Goal: Information Seeking & Learning: Learn about a topic

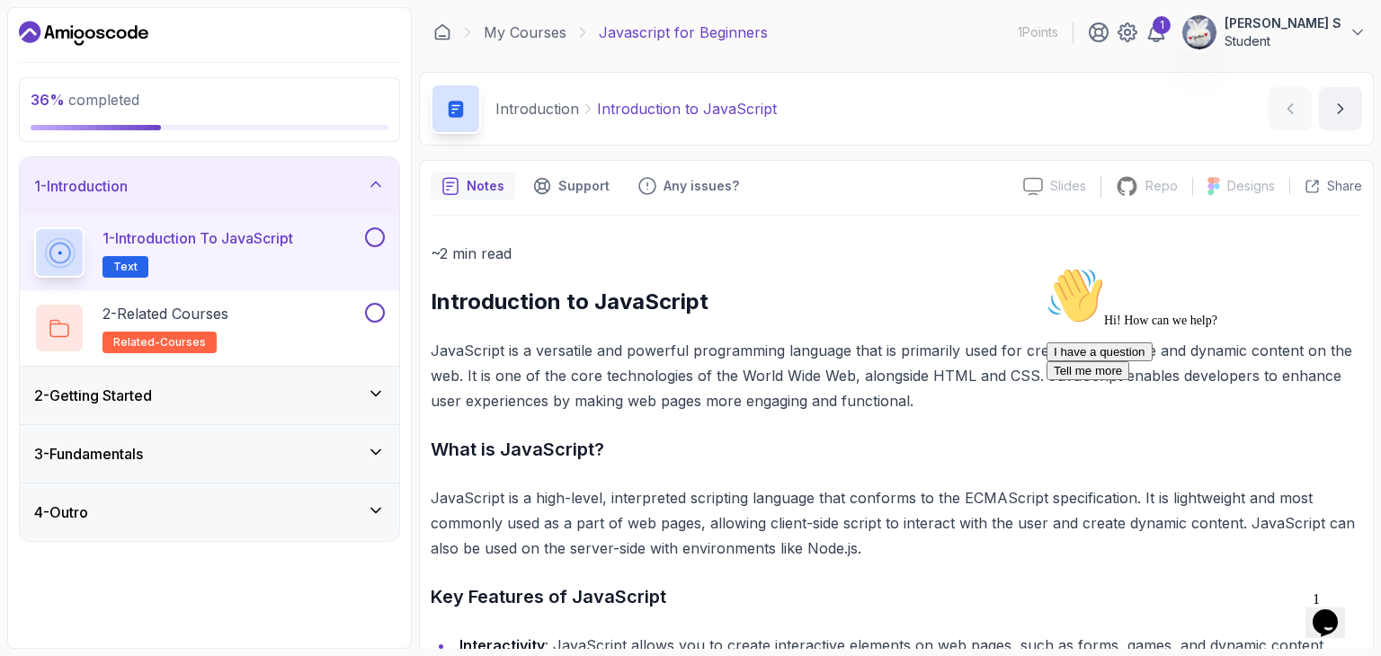
click at [1046, 267] on icon "Chat attention grabber" at bounding box center [1046, 267] width 0 height 0
click at [265, 467] on div "3 - Fundamentals" at bounding box center [209, 454] width 379 height 58
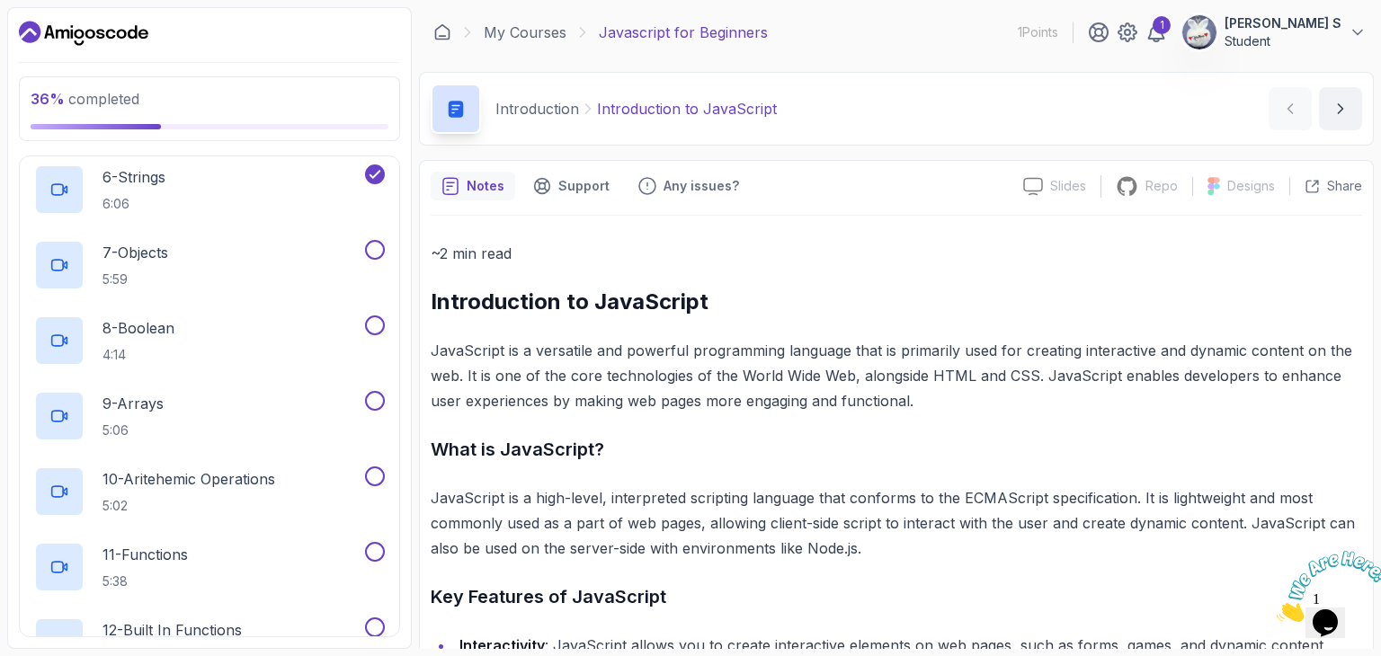
scroll to position [547, 0]
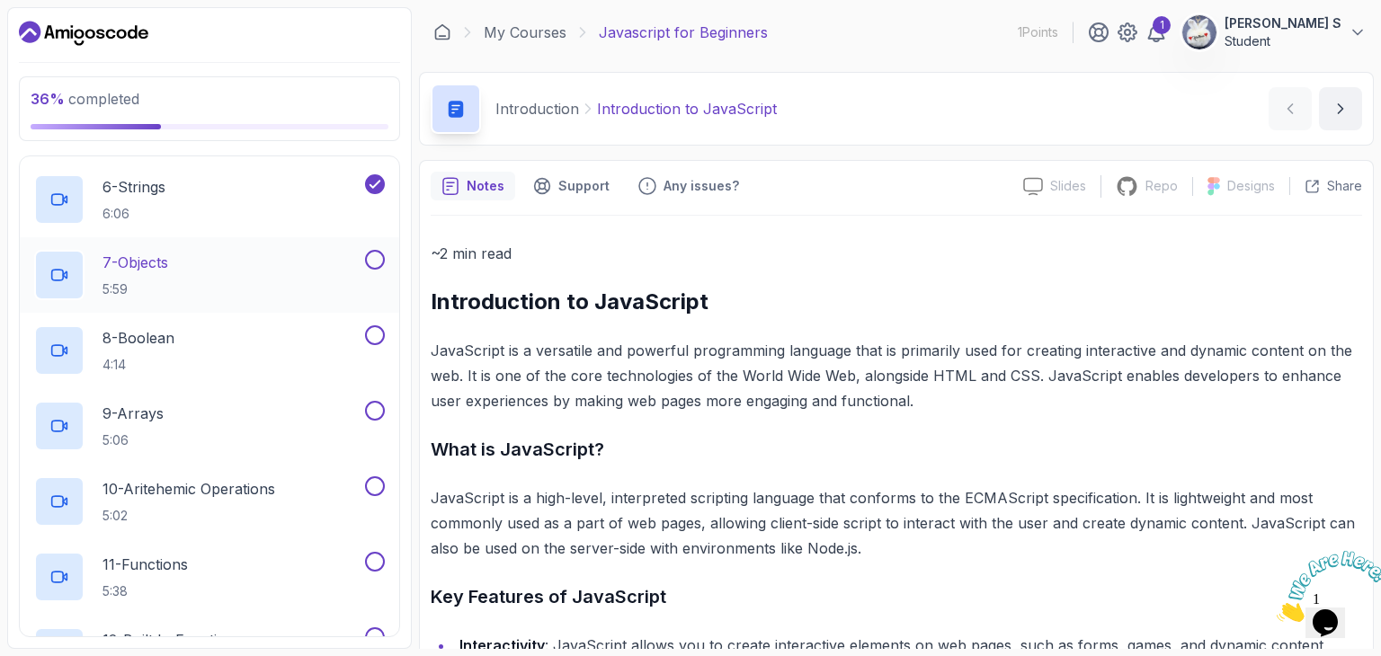
click at [149, 262] on p "7 - Objects" at bounding box center [135, 263] width 66 height 22
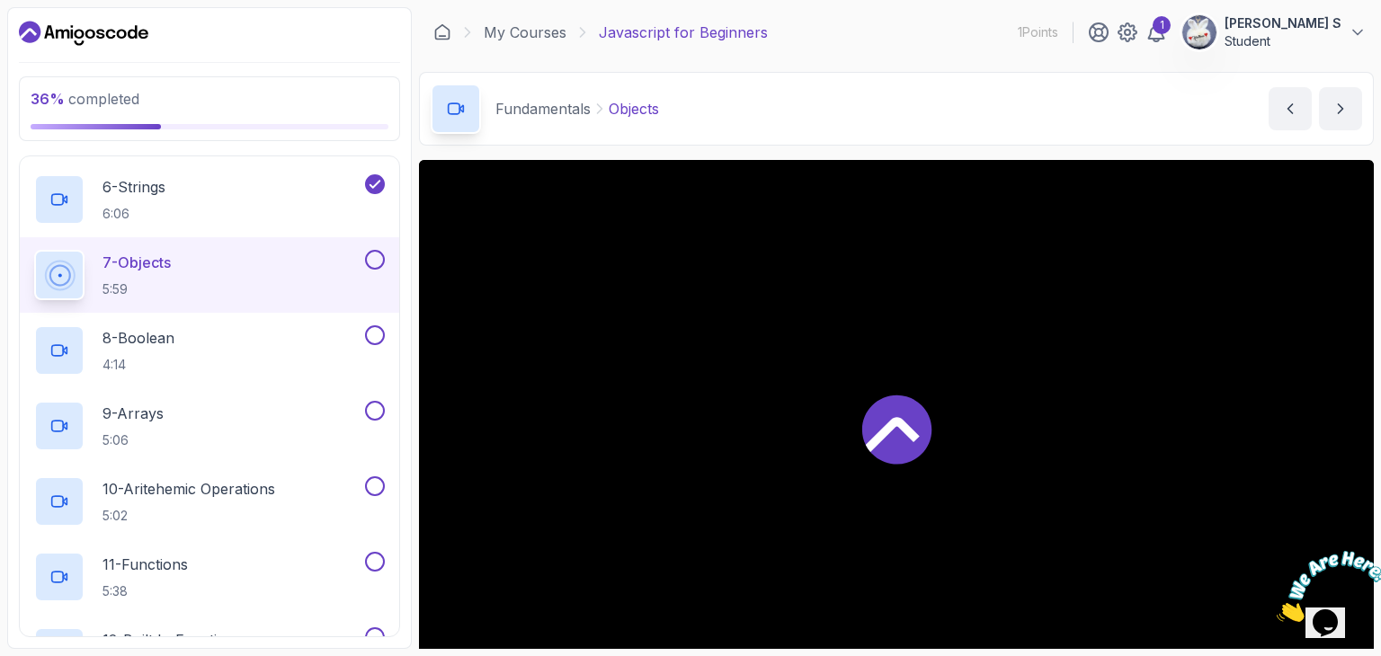
click at [34, 250] on button "7 - Objects 5:59" at bounding box center [209, 275] width 351 height 50
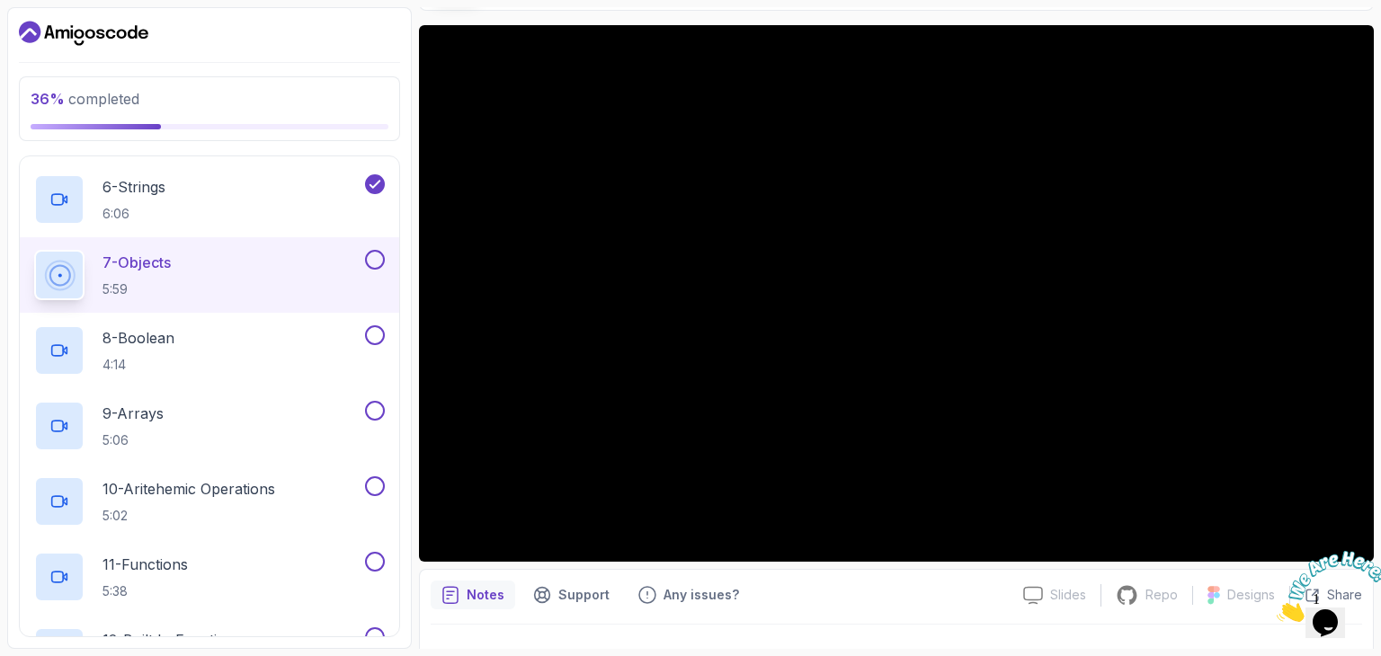
scroll to position [140, 0]
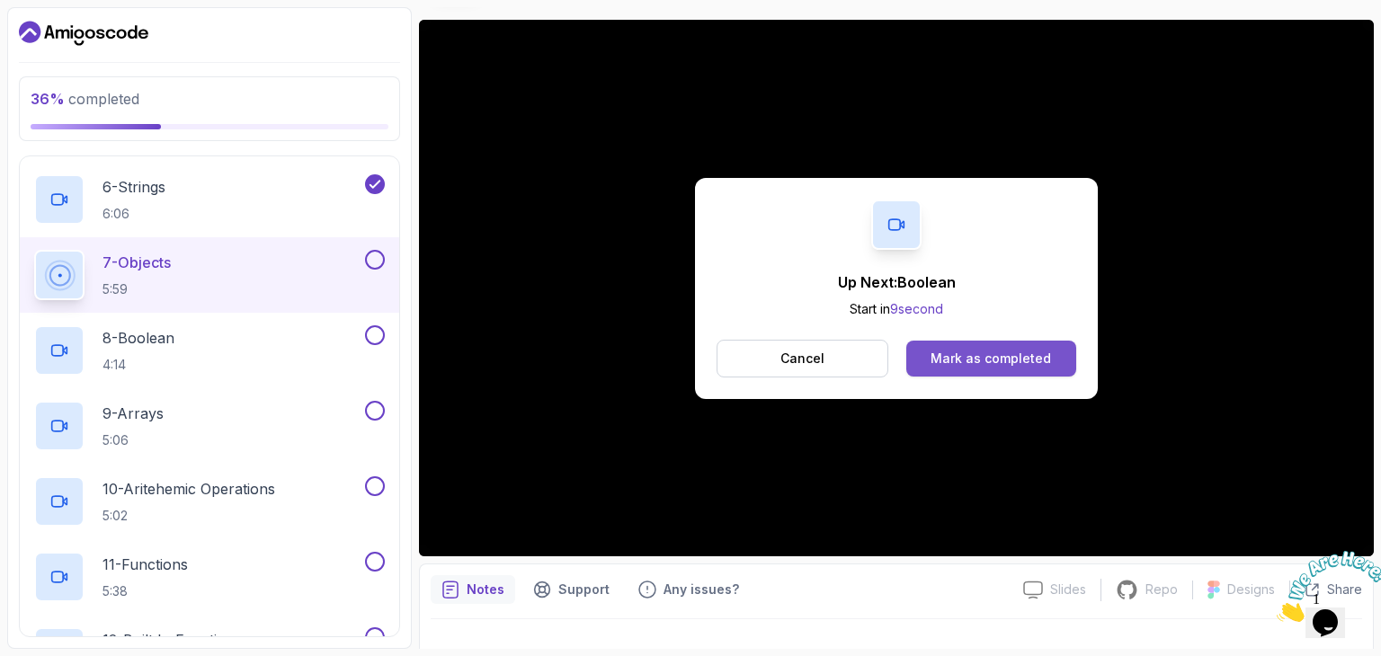
click at [1042, 353] on div "Mark as completed" at bounding box center [990, 359] width 120 height 18
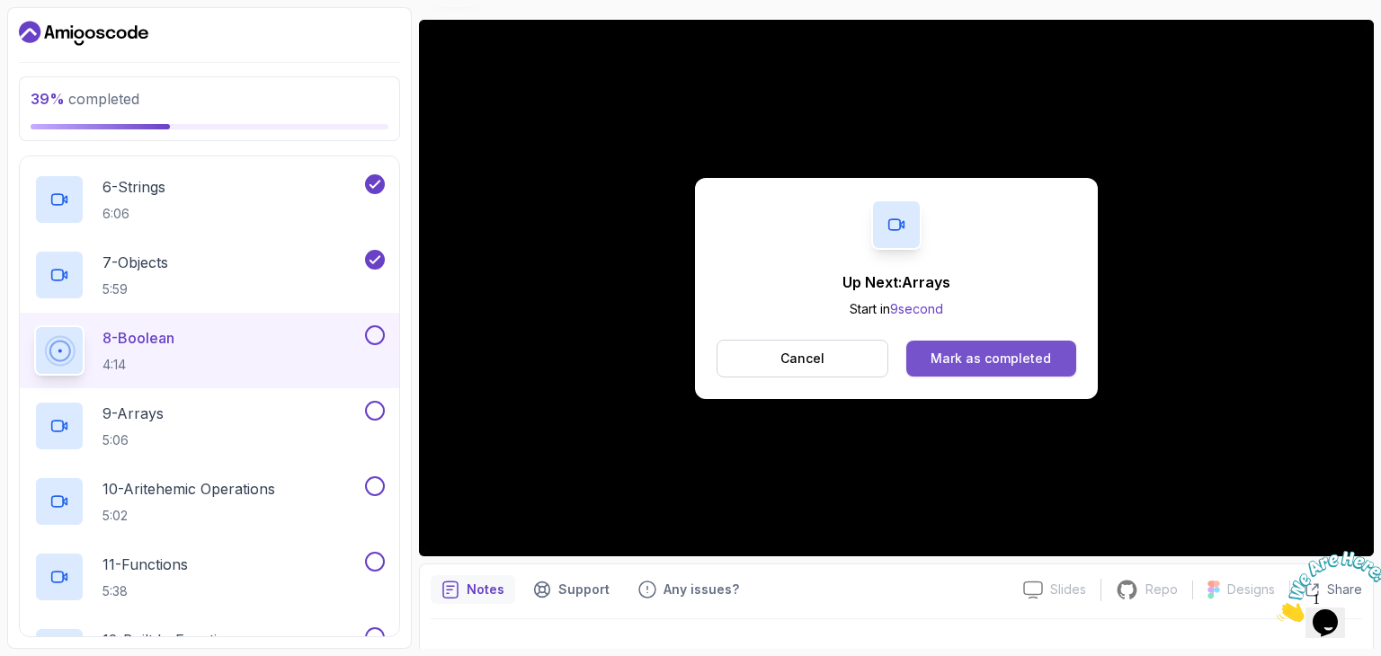
click at [956, 353] on div "Mark as completed" at bounding box center [990, 359] width 120 height 18
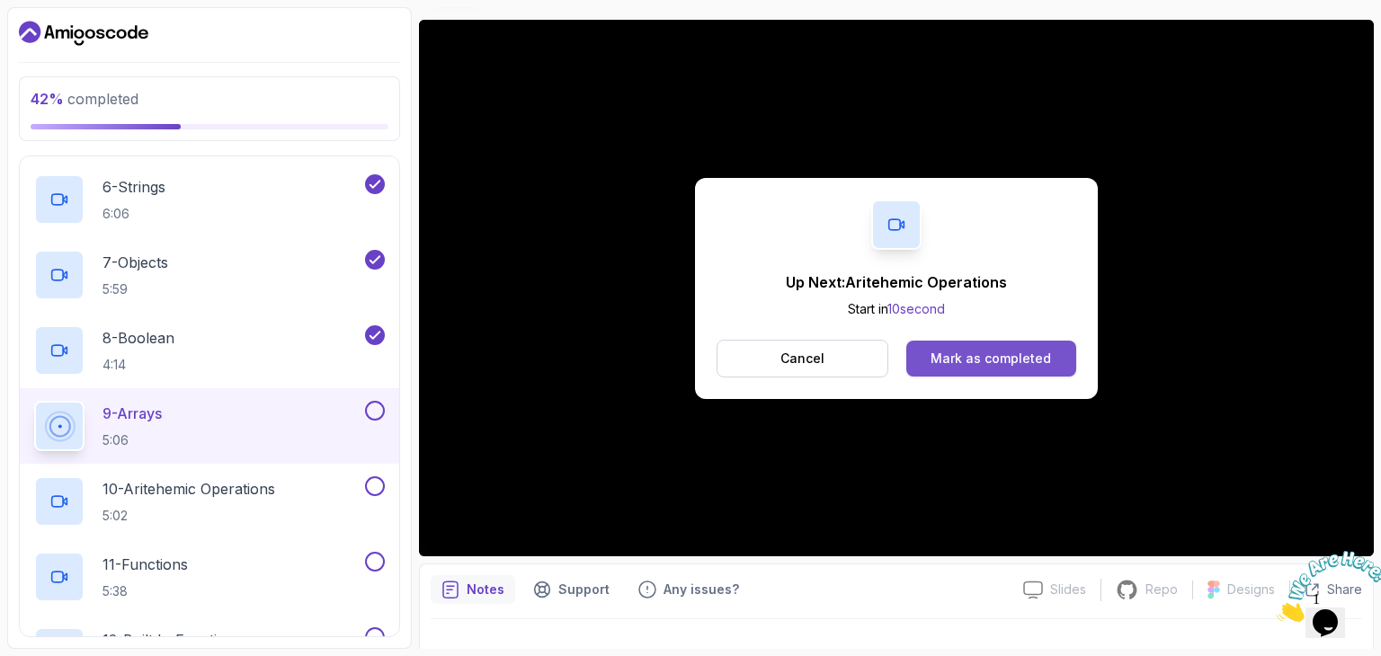
click at [960, 356] on div "Mark as completed" at bounding box center [990, 359] width 120 height 18
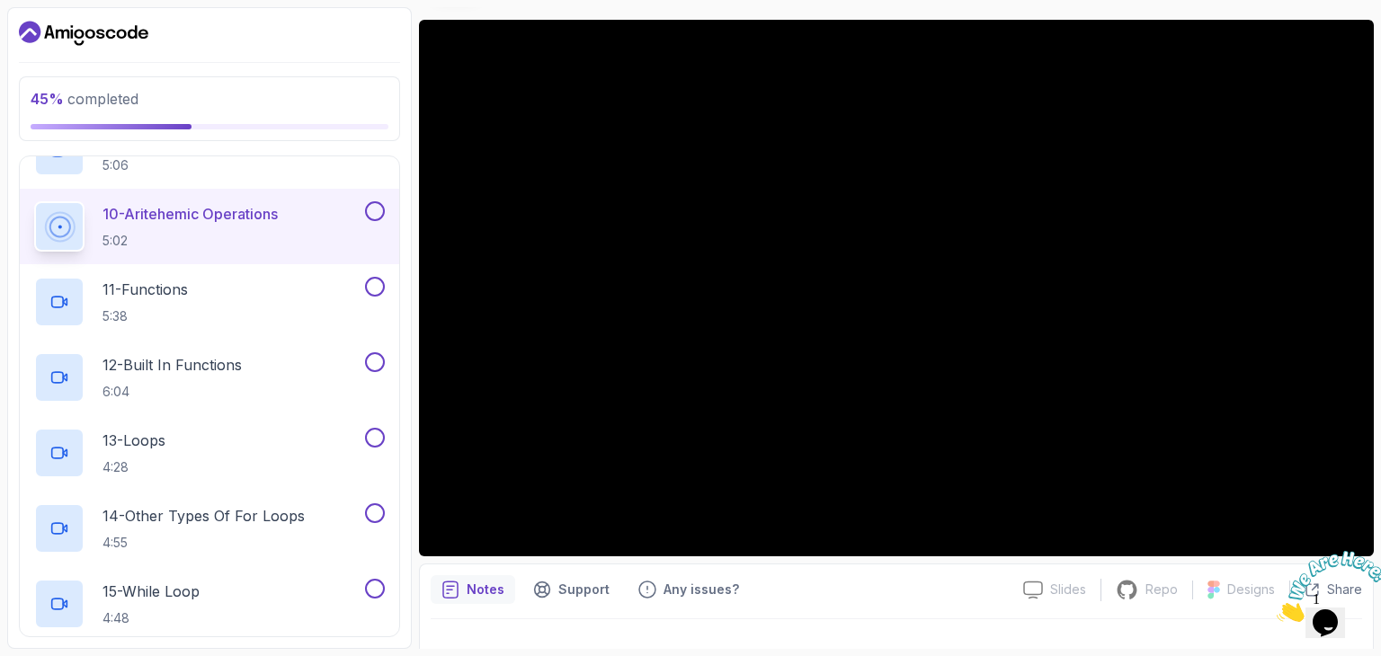
scroll to position [809, 0]
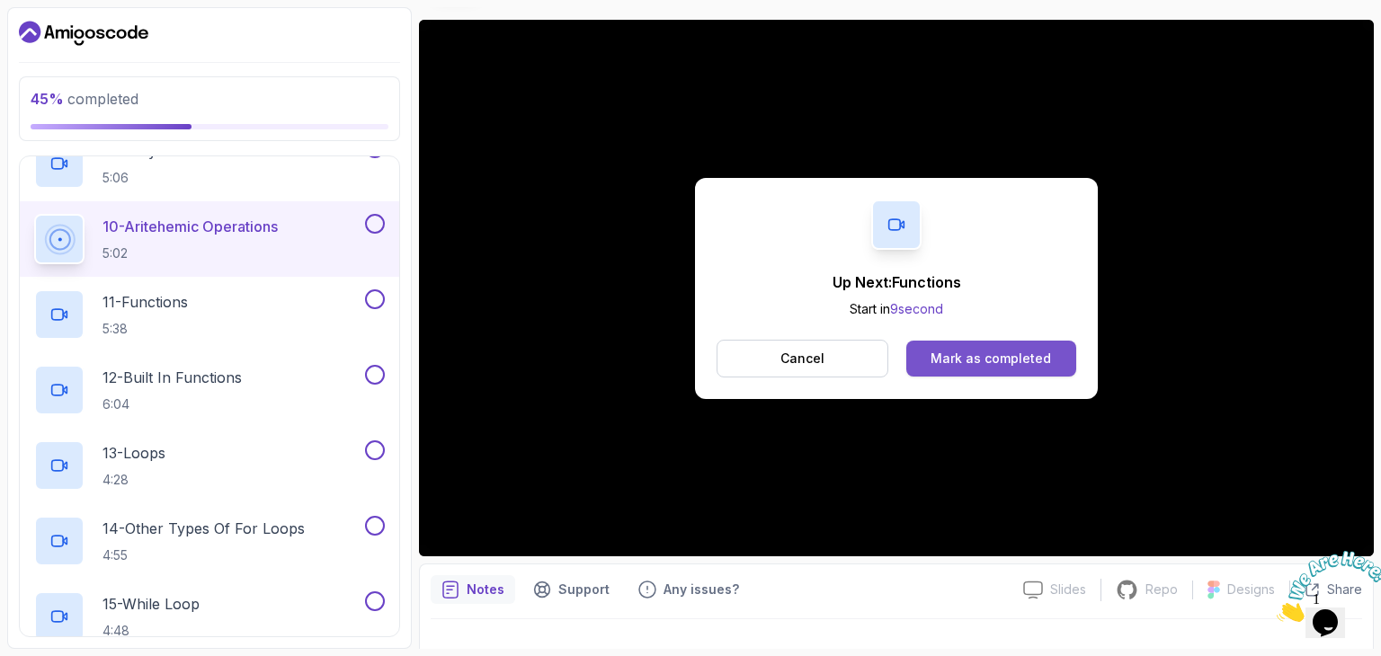
click at [1027, 357] on div "Mark as completed" at bounding box center [990, 359] width 120 height 18
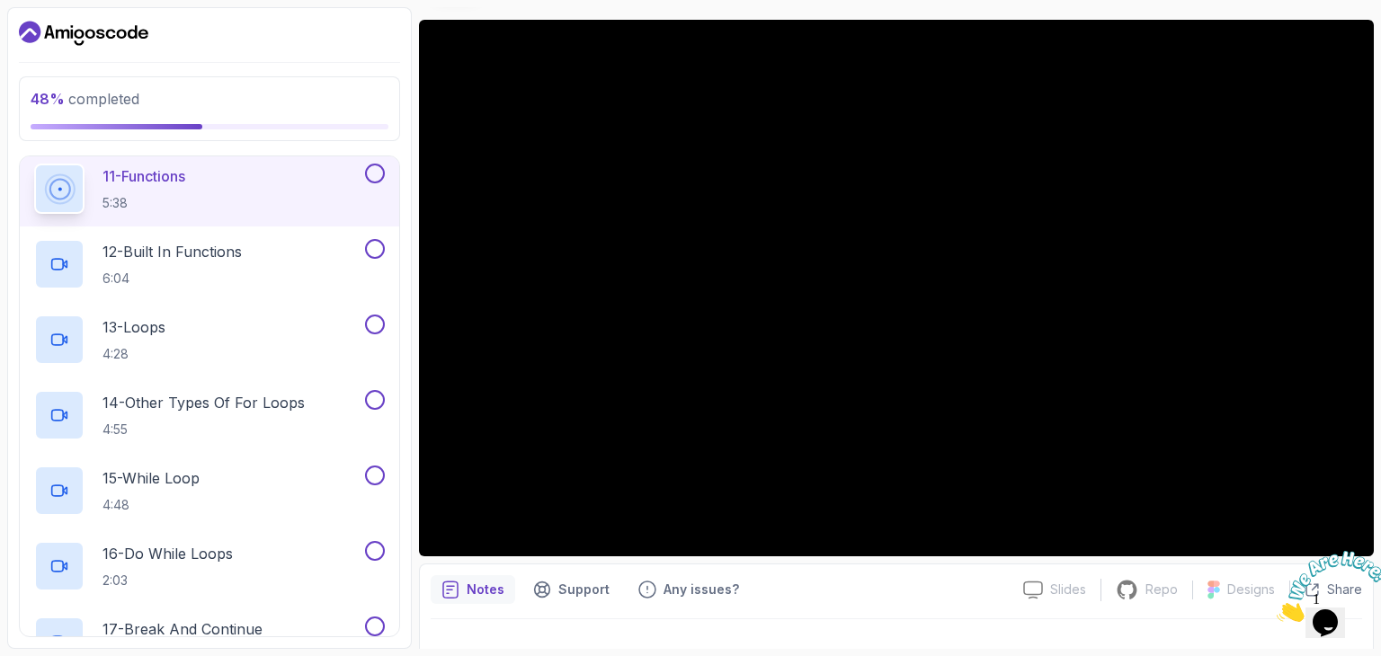
scroll to position [935, 0]
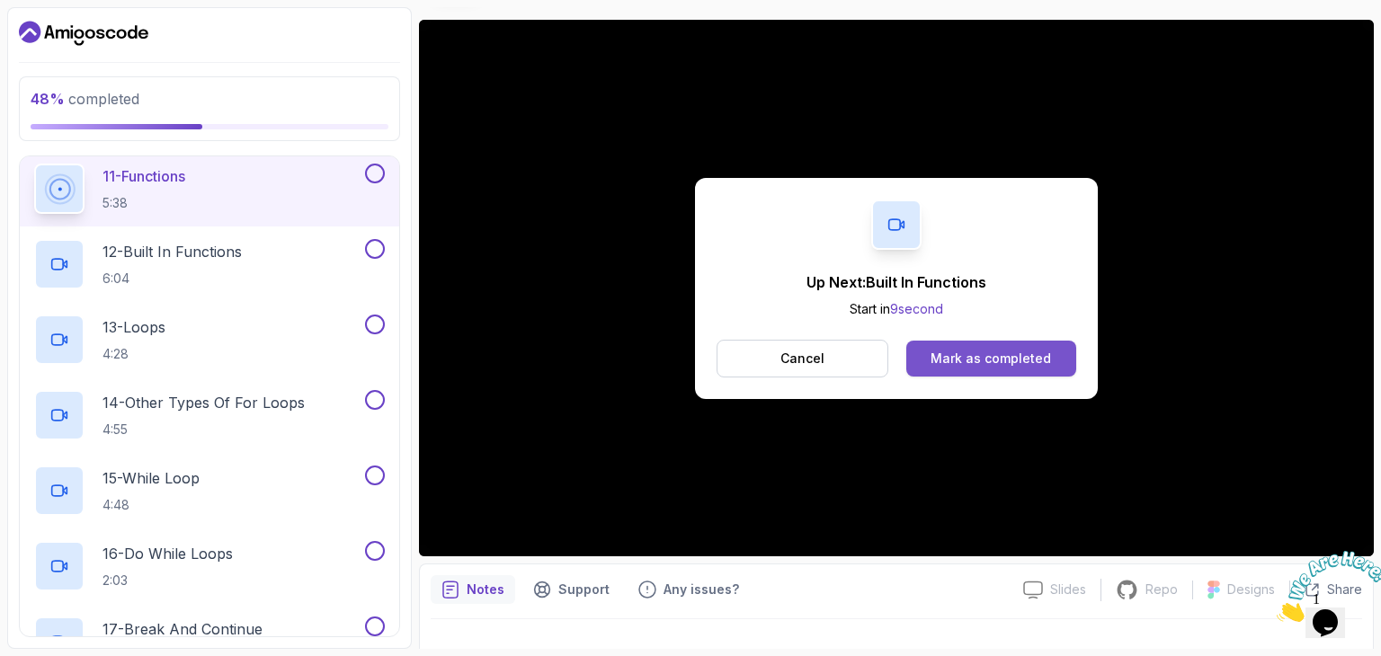
click at [933, 358] on div "Mark as completed" at bounding box center [990, 359] width 120 height 18
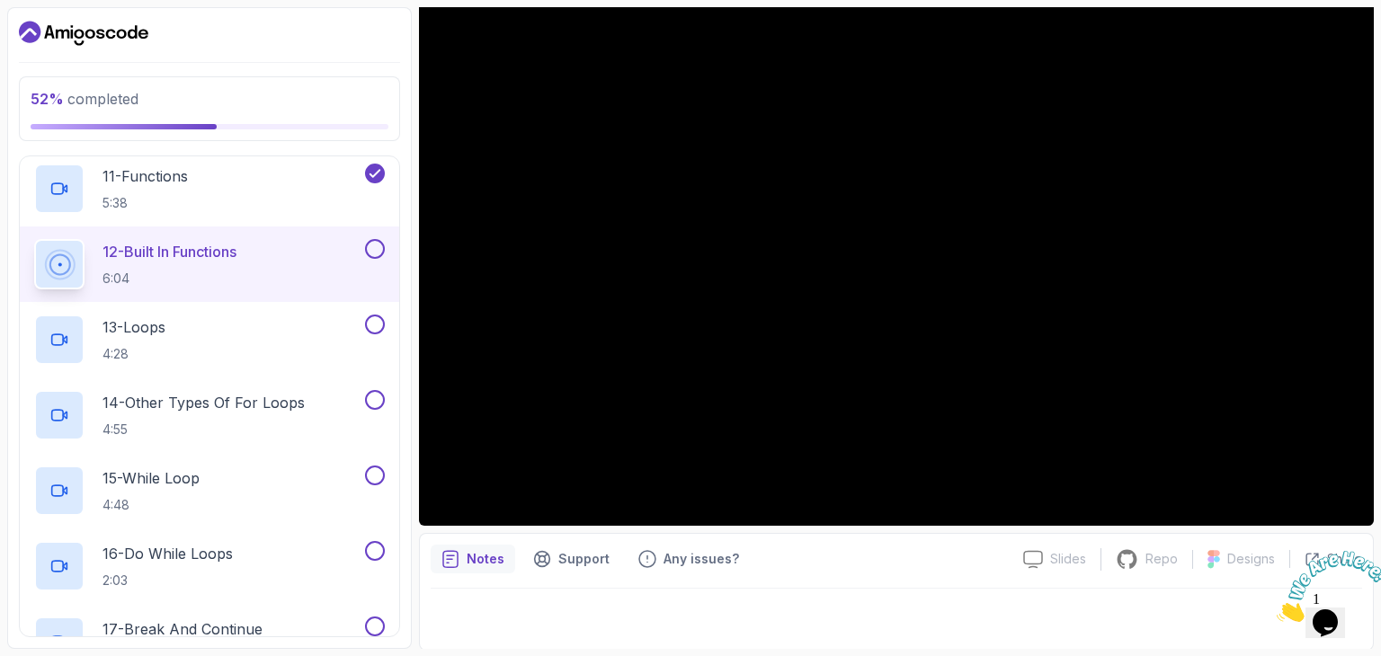
scroll to position [173, 0]
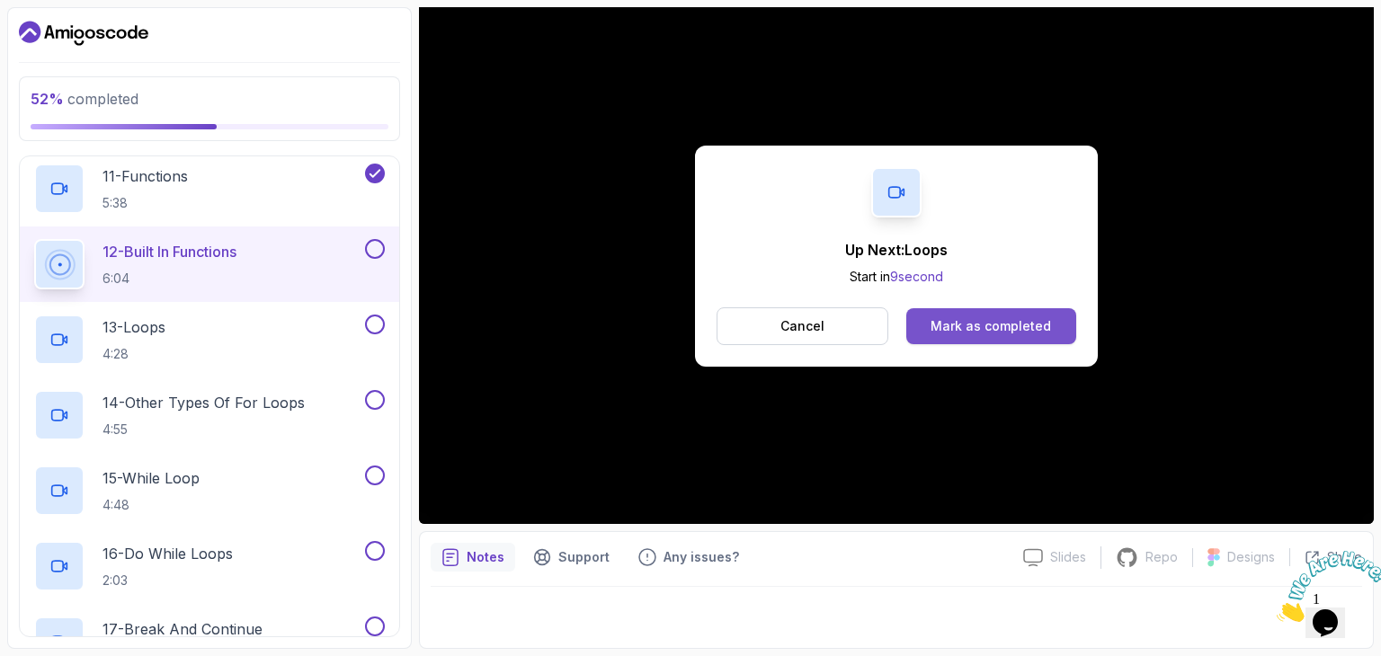
click at [990, 328] on div "Mark as completed" at bounding box center [990, 326] width 120 height 18
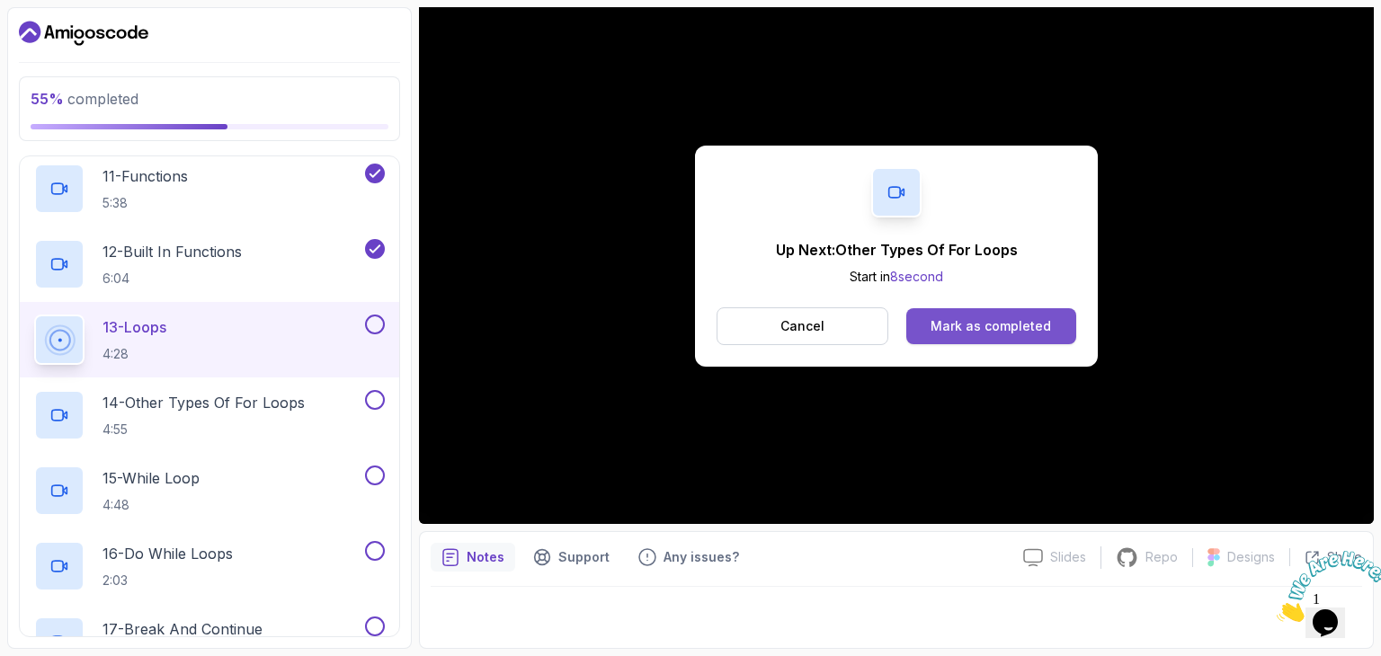
click at [1032, 325] on div "Mark as completed" at bounding box center [990, 326] width 120 height 18
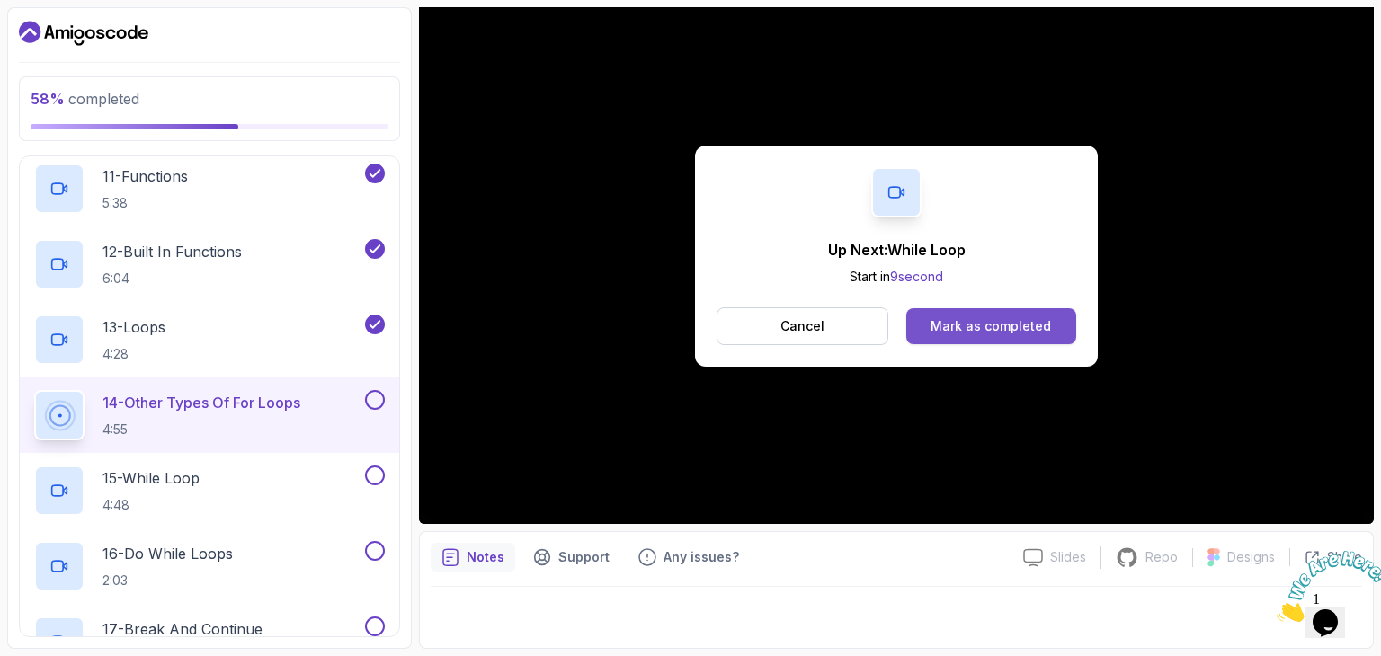
click at [953, 317] on div "Mark as completed" at bounding box center [990, 326] width 120 height 18
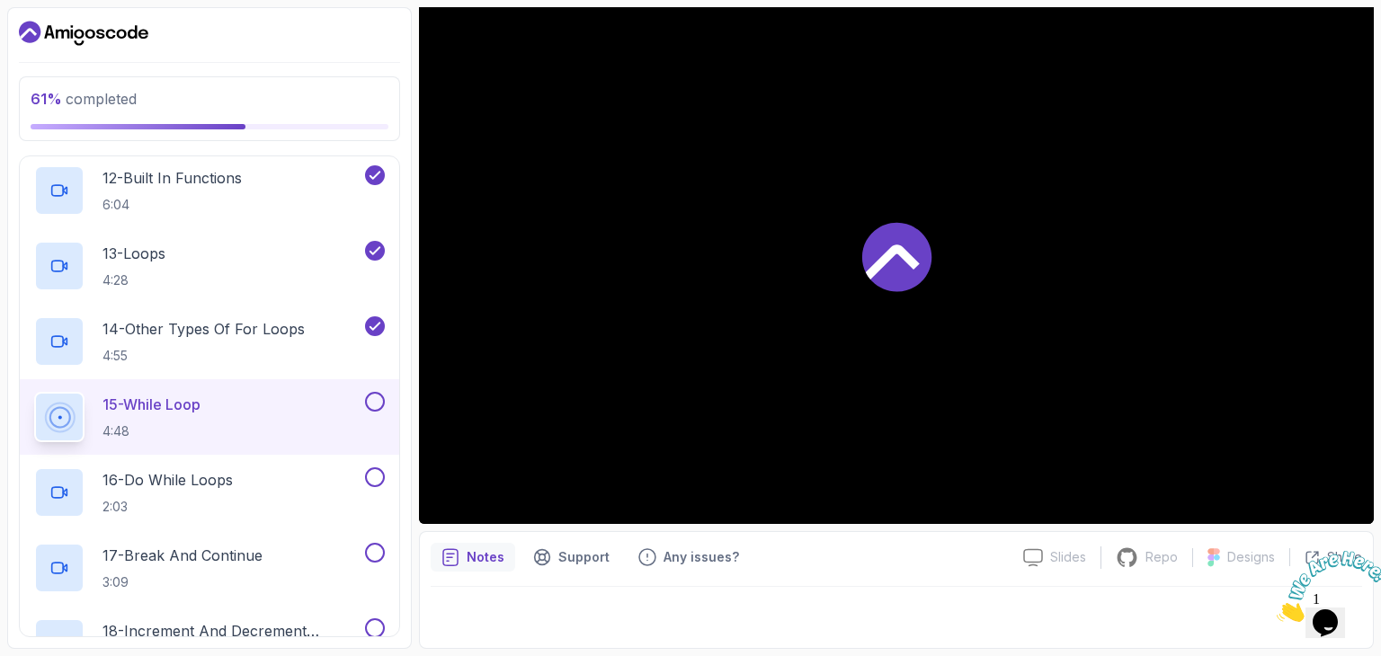
scroll to position [1010, 0]
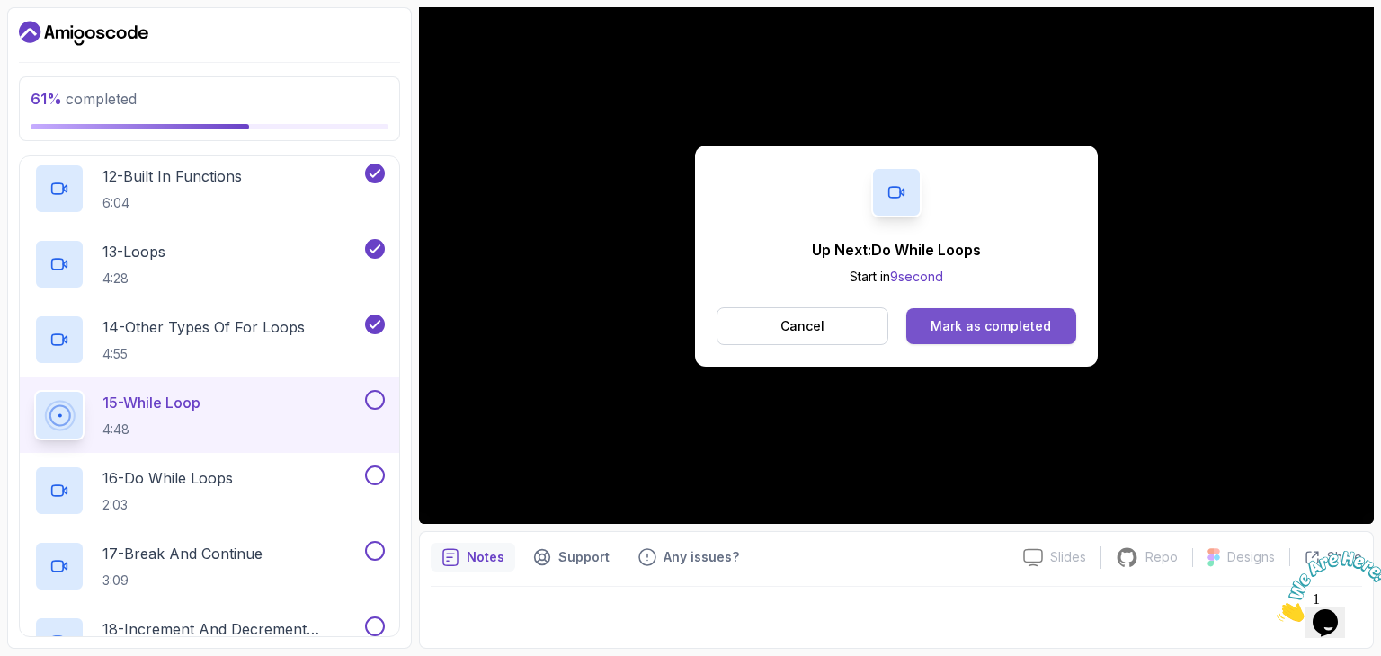
click at [978, 320] on div "Mark as completed" at bounding box center [990, 326] width 120 height 18
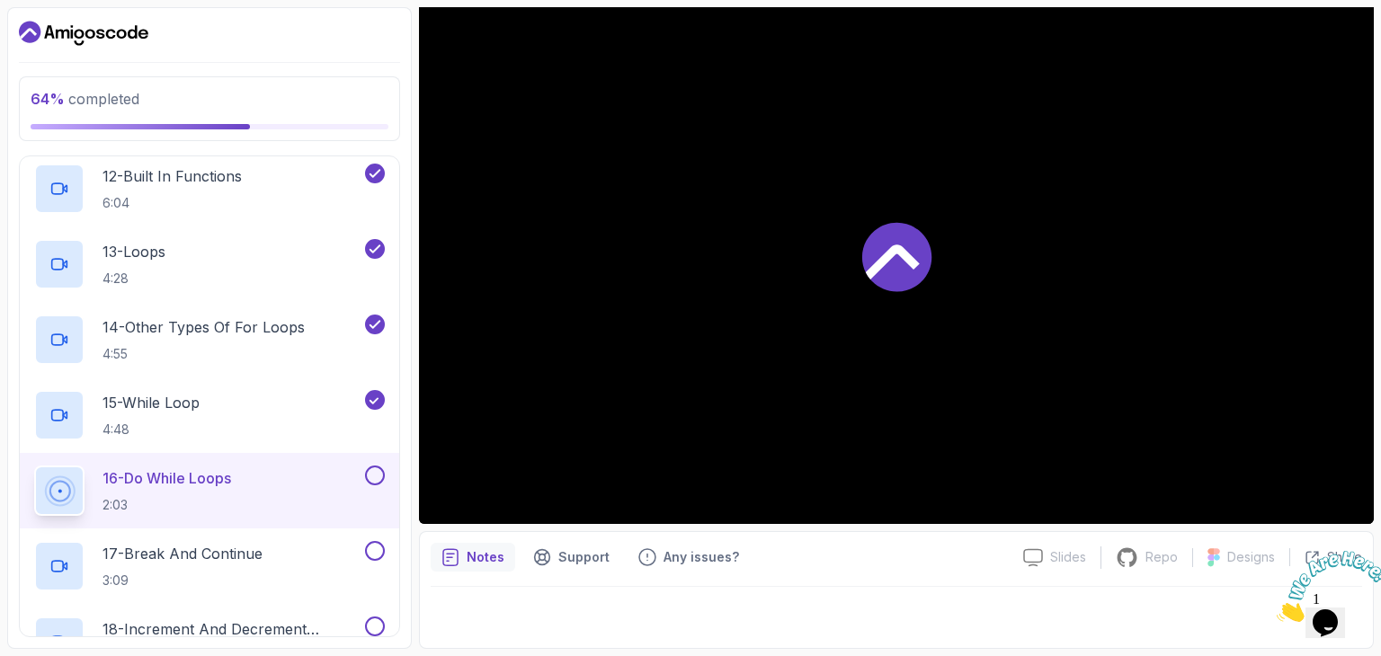
click at [978, 320] on div at bounding box center [896, 255] width 955 height 537
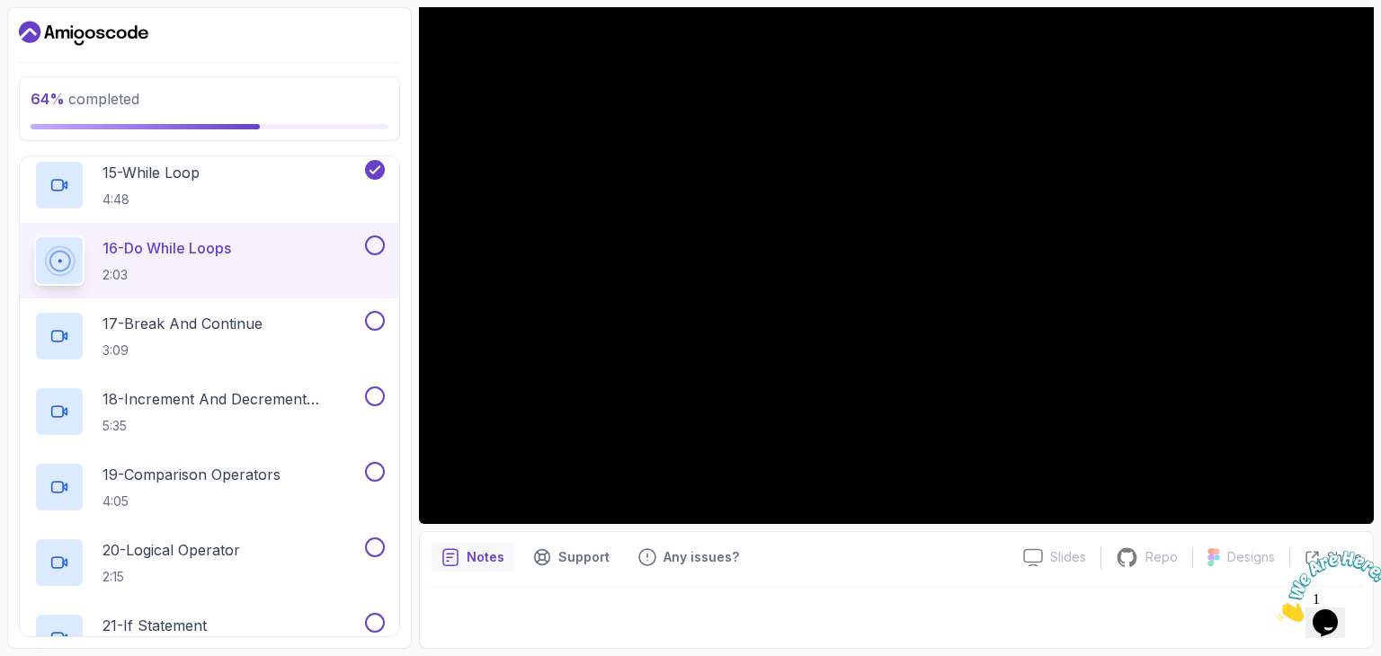
scroll to position [1237, 0]
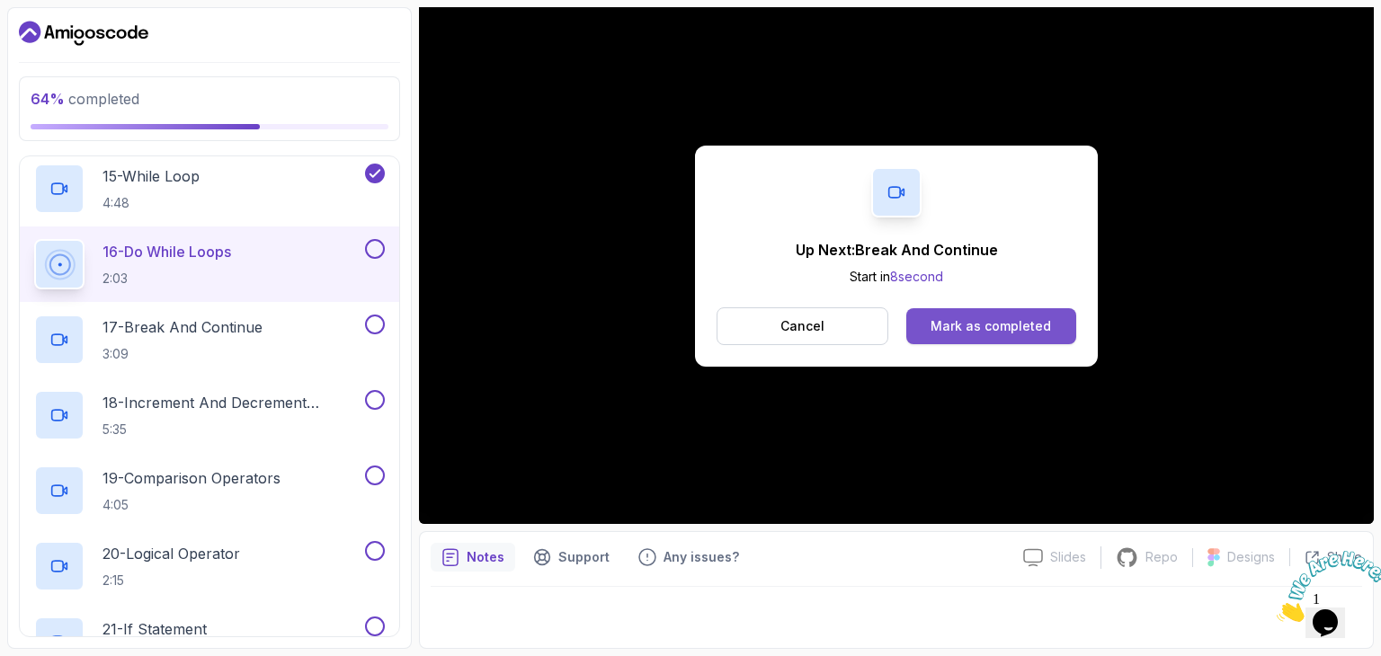
click at [985, 321] on div "Mark as completed" at bounding box center [990, 326] width 120 height 18
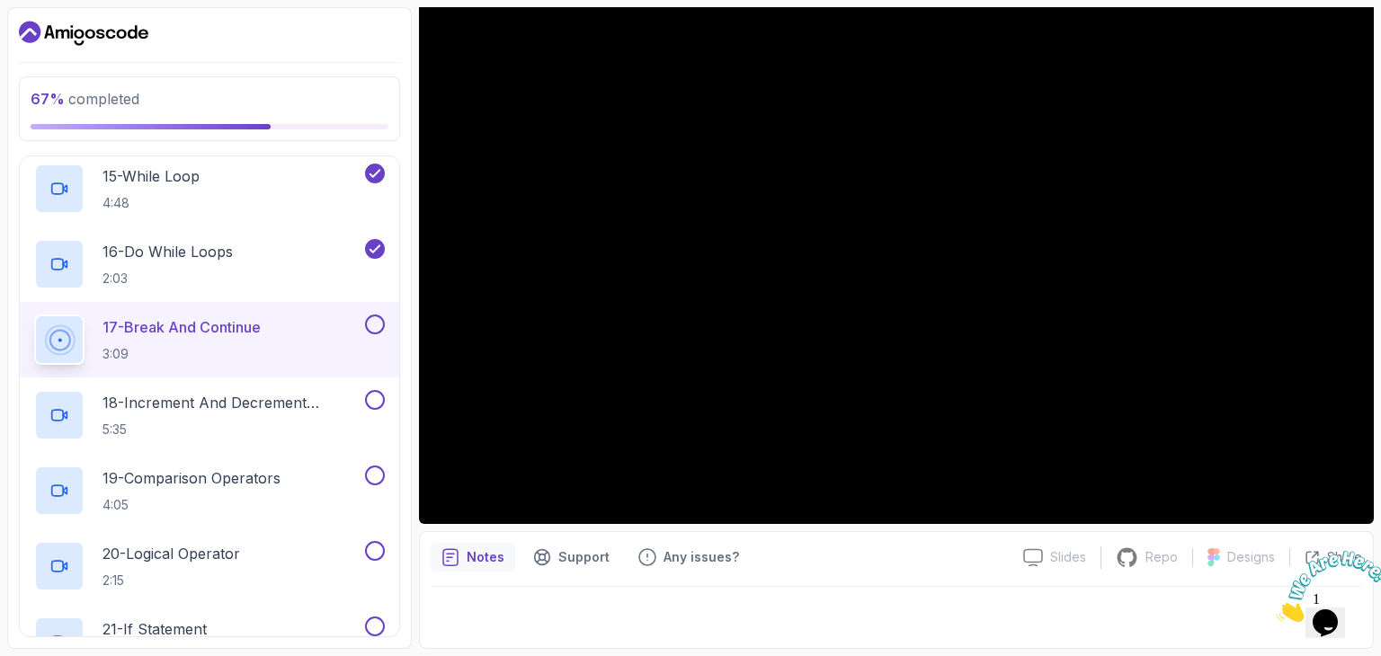
click at [741, 351] on div at bounding box center [896, 255] width 955 height 537
click at [369, 321] on button at bounding box center [375, 325] width 20 height 20
click at [374, 396] on button at bounding box center [375, 400] width 20 height 20
click at [378, 472] on button at bounding box center [375, 476] width 20 height 20
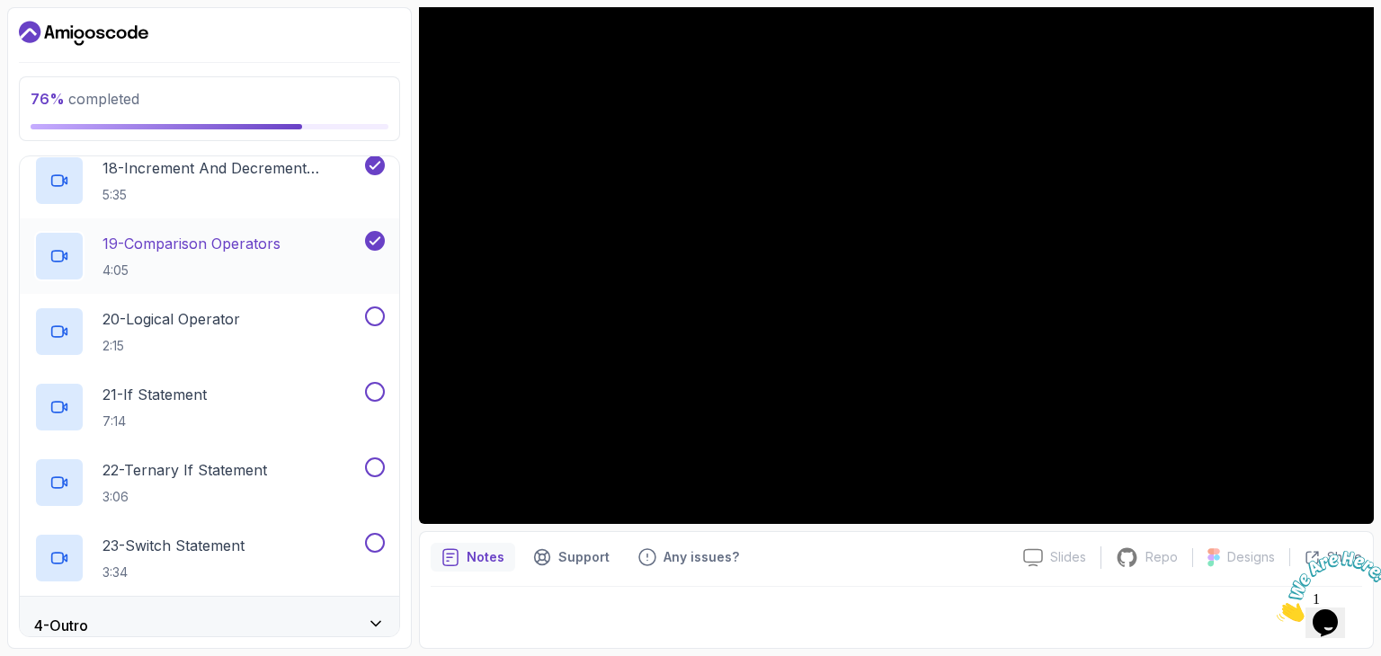
scroll to position [1489, 0]
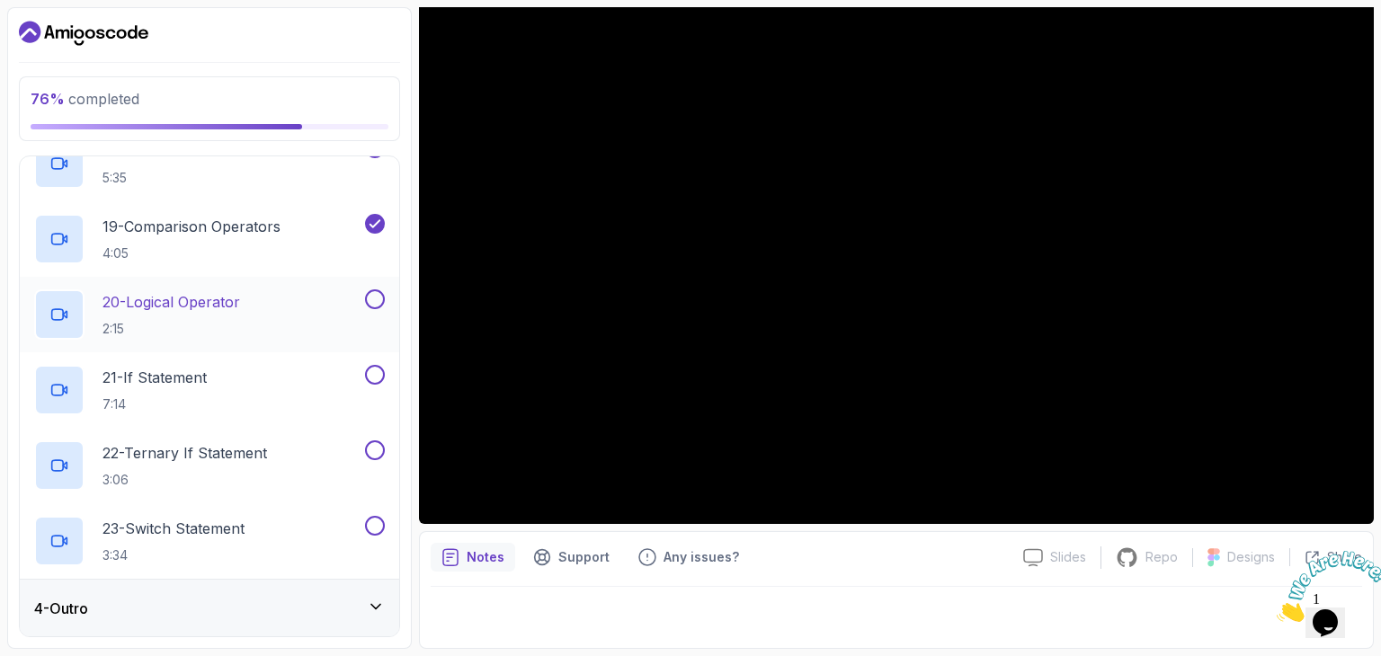
click at [369, 296] on button at bounding box center [375, 299] width 20 height 20
click at [375, 371] on button at bounding box center [375, 375] width 20 height 20
click at [374, 449] on button at bounding box center [375, 450] width 20 height 20
click at [376, 529] on button at bounding box center [375, 526] width 20 height 20
click at [247, 619] on div "4 - Outro" at bounding box center [209, 609] width 379 height 58
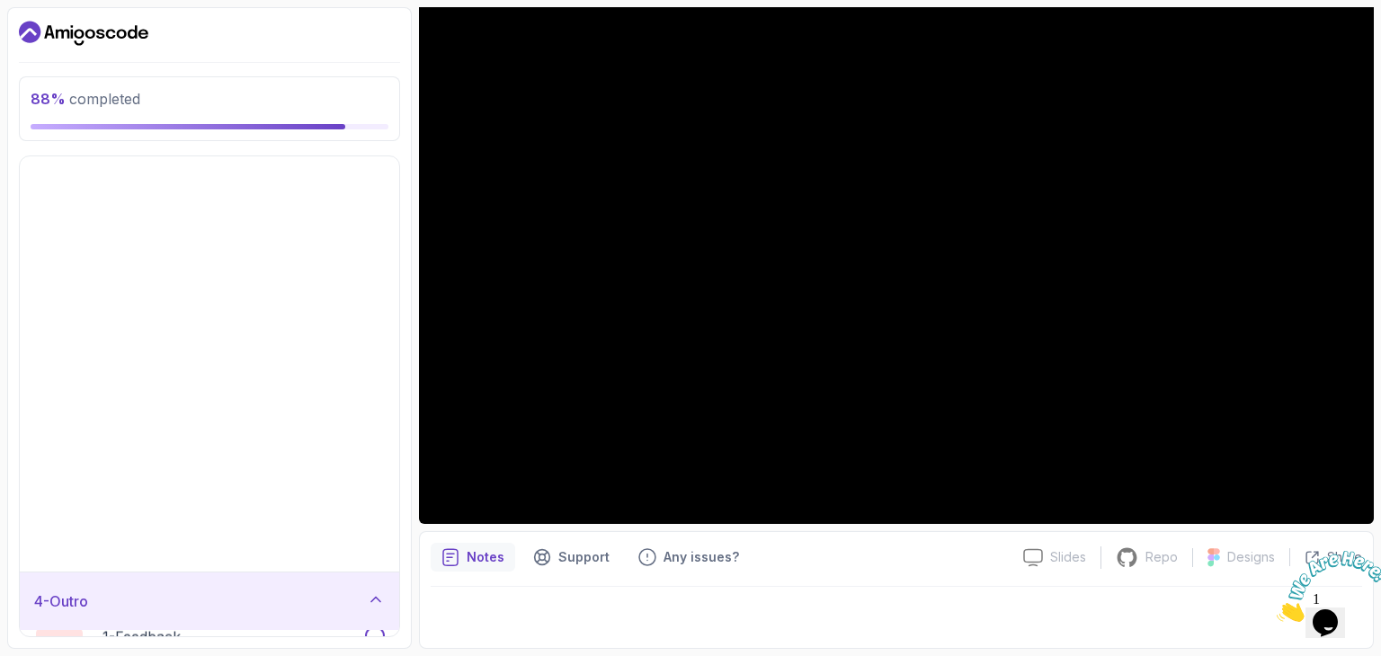
scroll to position [0, 0]
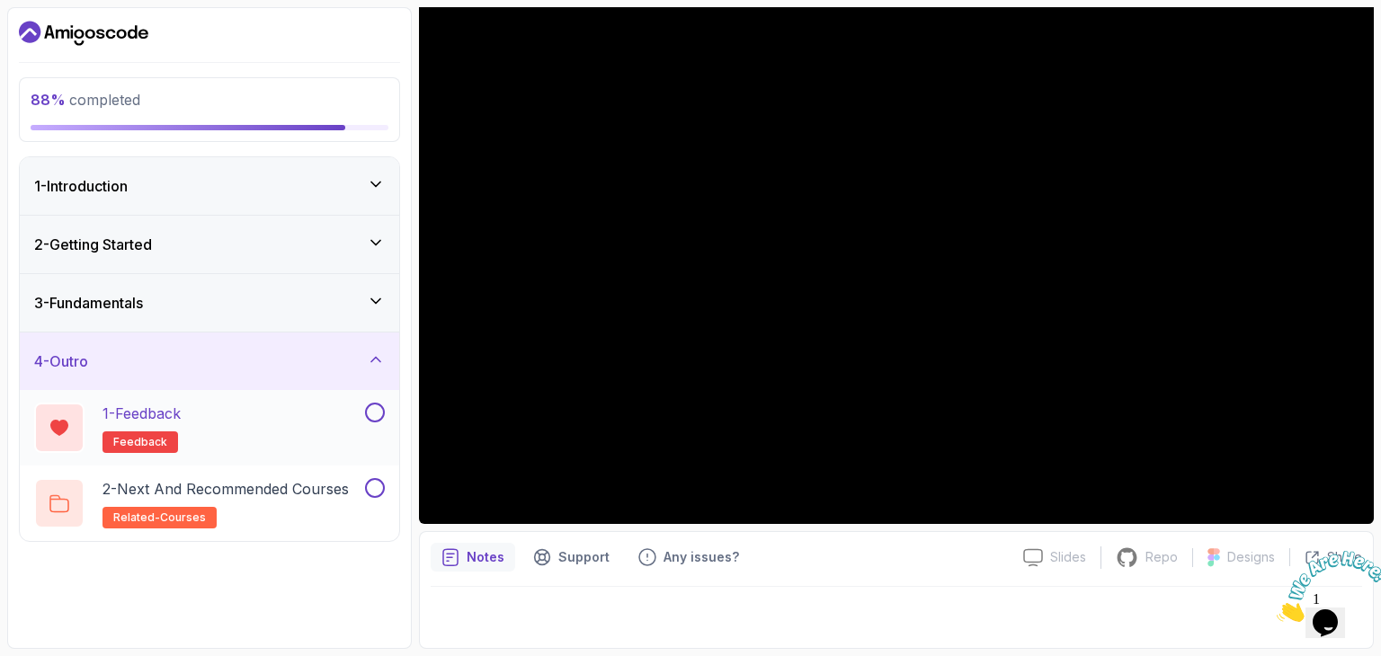
click at [369, 411] on button at bounding box center [375, 413] width 20 height 20
click at [378, 485] on button at bounding box center [375, 488] width 20 height 20
click at [237, 485] on p "2 - Next and Recommended Courses" at bounding box center [225, 489] width 246 height 22
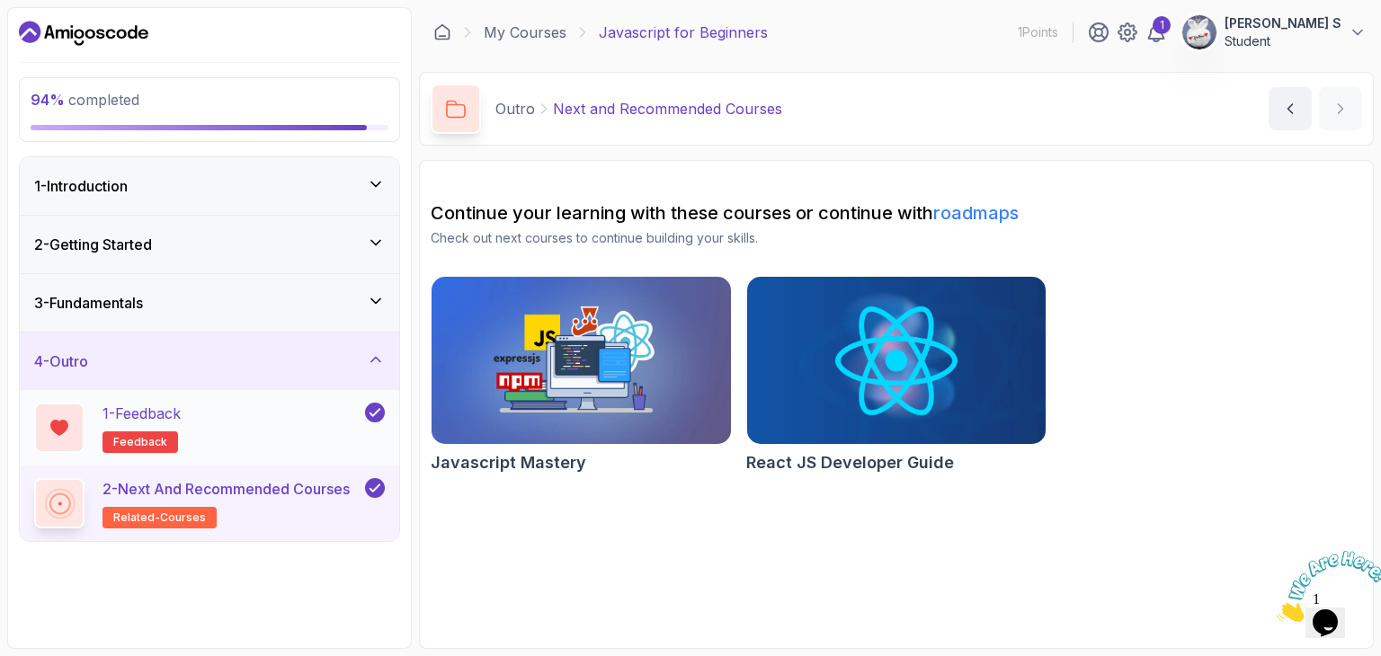
click at [220, 425] on div "1 - Feedback feedback" at bounding box center [197, 428] width 327 height 50
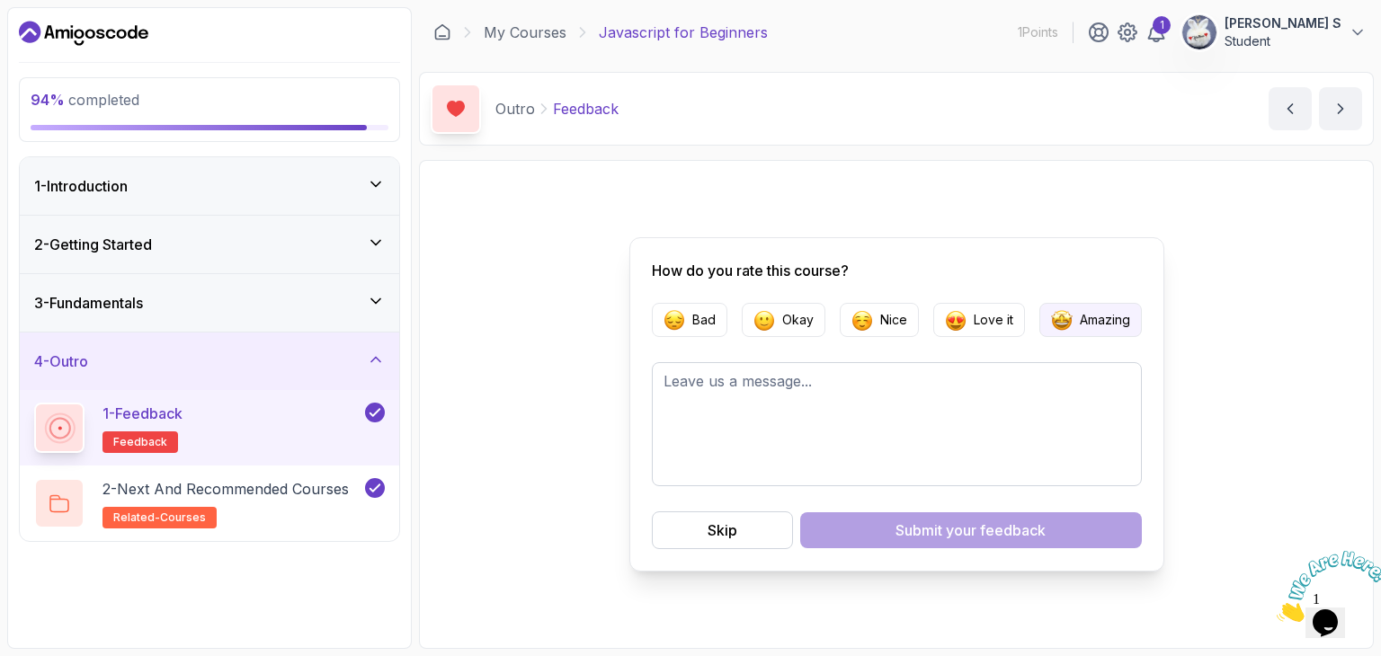
click at [1075, 329] on button "Amazing" at bounding box center [1090, 320] width 102 height 34
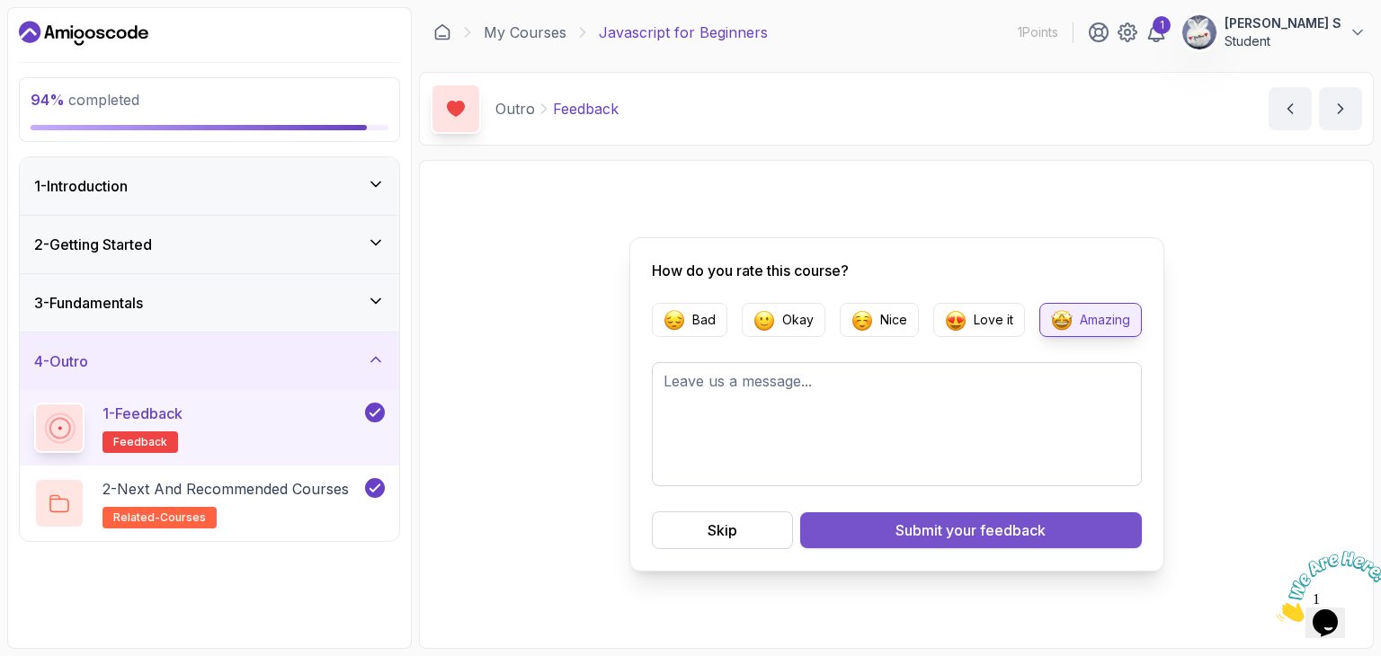
click at [899, 535] on div "Submit your feedback" at bounding box center [970, 531] width 150 height 22
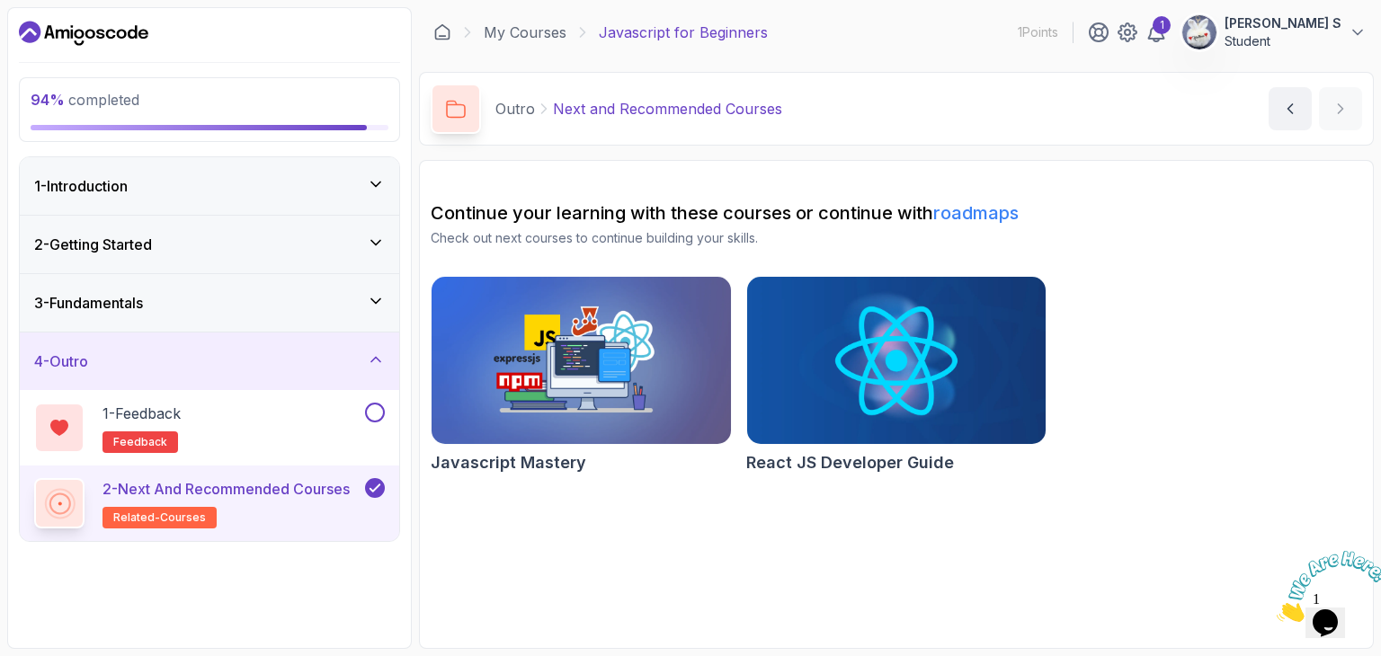
click at [362, 373] on div "4 - Outro" at bounding box center [209, 362] width 379 height 58
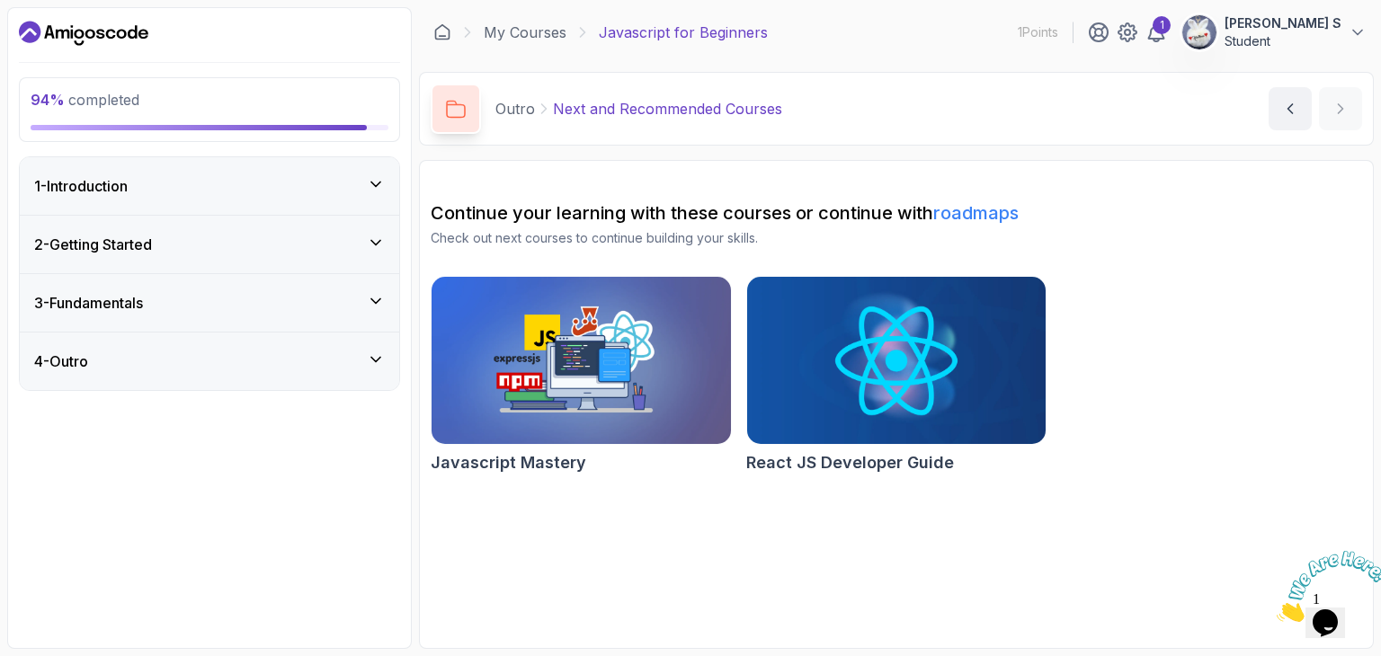
click at [636, 39] on p "Javascript for Beginners" at bounding box center [683, 33] width 169 height 22
click at [502, 29] on link "My Courses" at bounding box center [525, 33] width 83 height 22
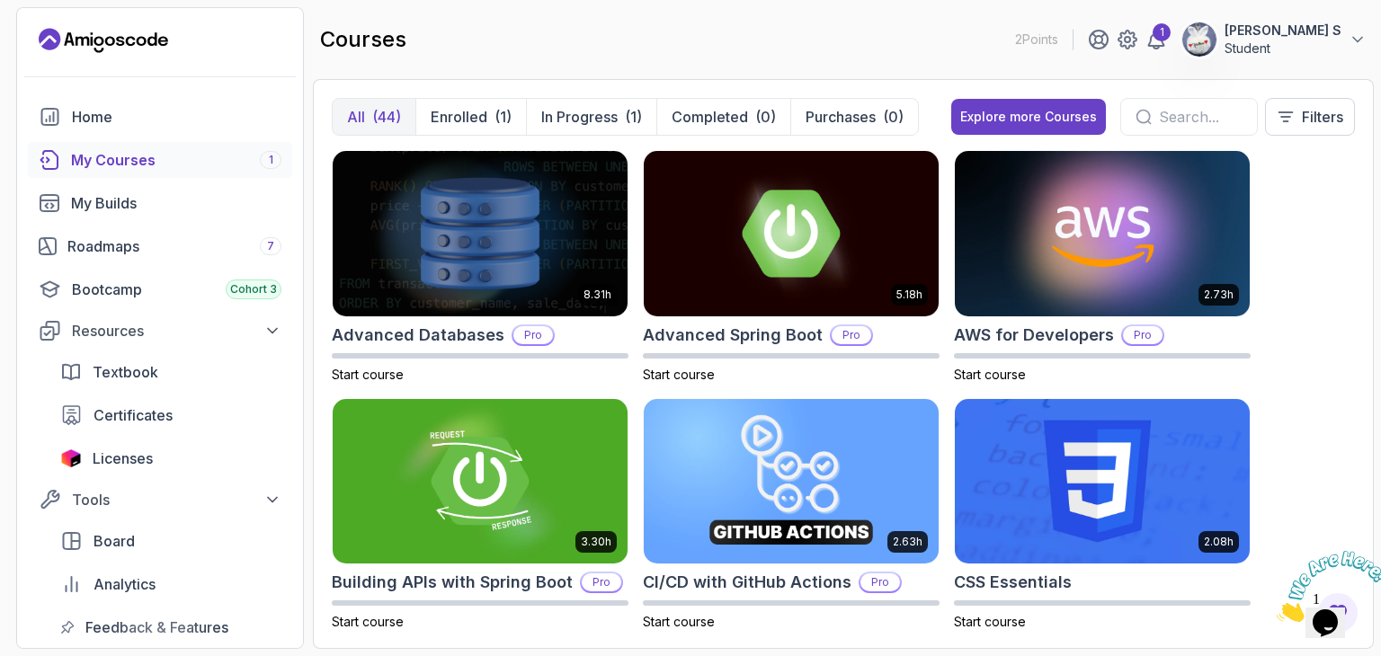
click at [137, 152] on div "My Courses 1" at bounding box center [176, 160] width 210 height 22
click at [150, 203] on div "My Builds" at bounding box center [176, 203] width 210 height 22
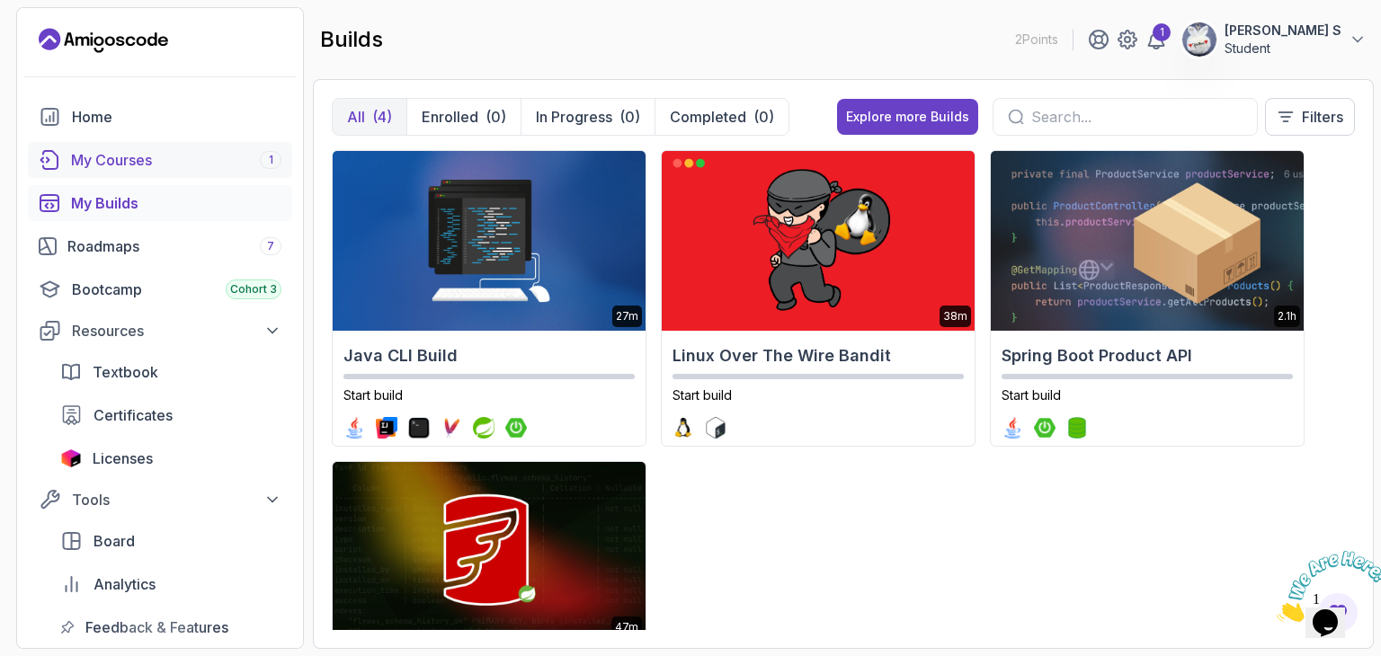
click at [171, 164] on div "My Courses 1" at bounding box center [176, 160] width 210 height 22
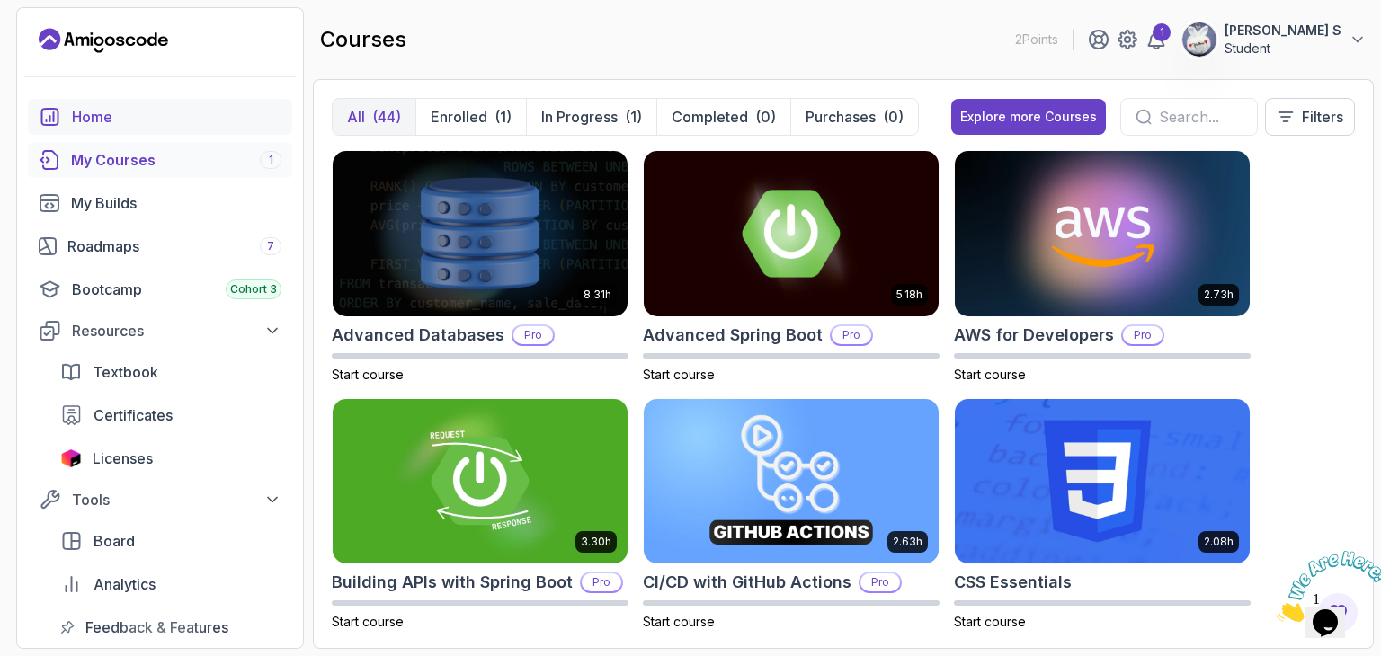
click at [101, 116] on div "Home" at bounding box center [176, 117] width 209 height 22
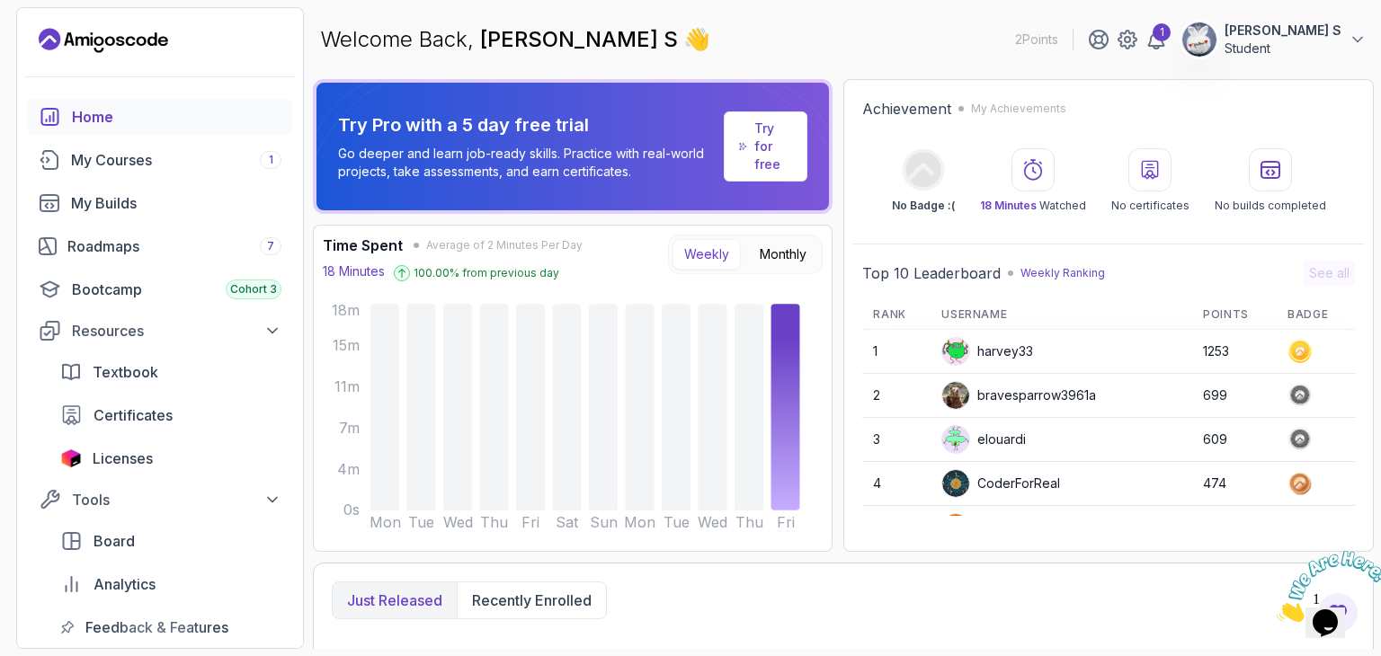
click at [1154, 178] on icon at bounding box center [1150, 170] width 22 height 22
click at [224, 159] on div "My Courses 1" at bounding box center [176, 160] width 210 height 22
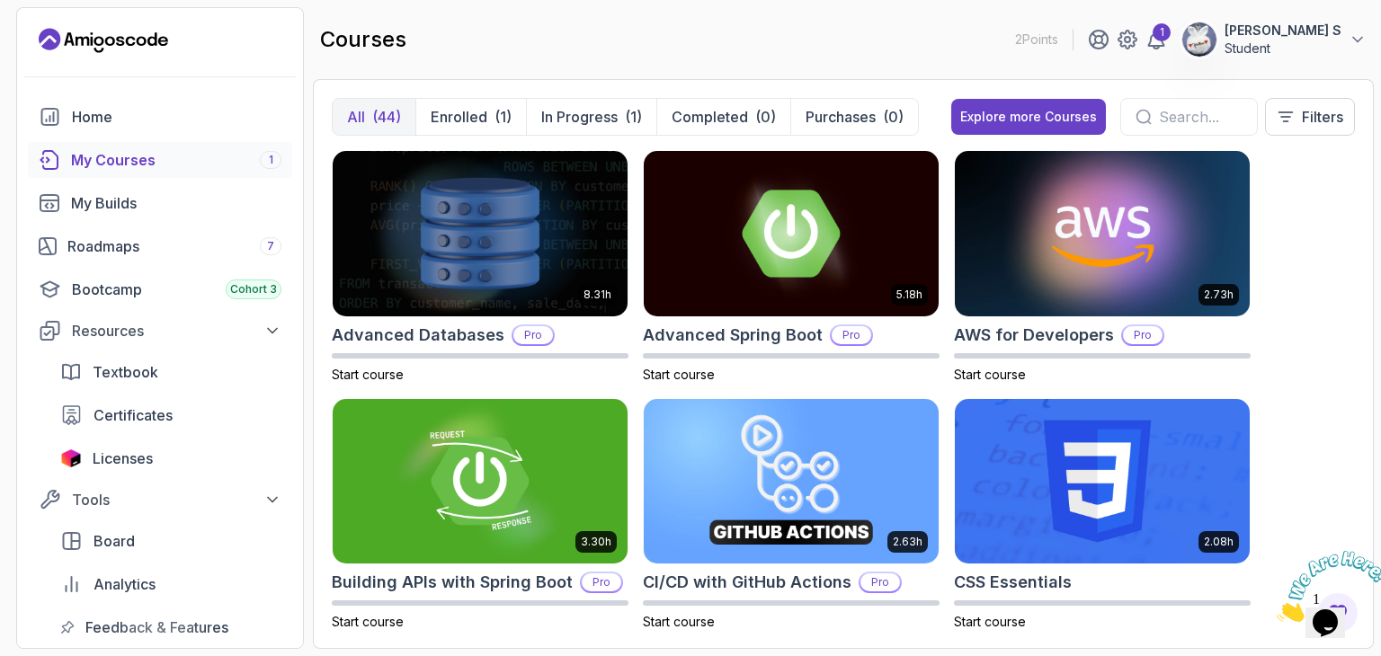
click at [1159, 114] on input "text" at bounding box center [1201, 117] width 84 height 22
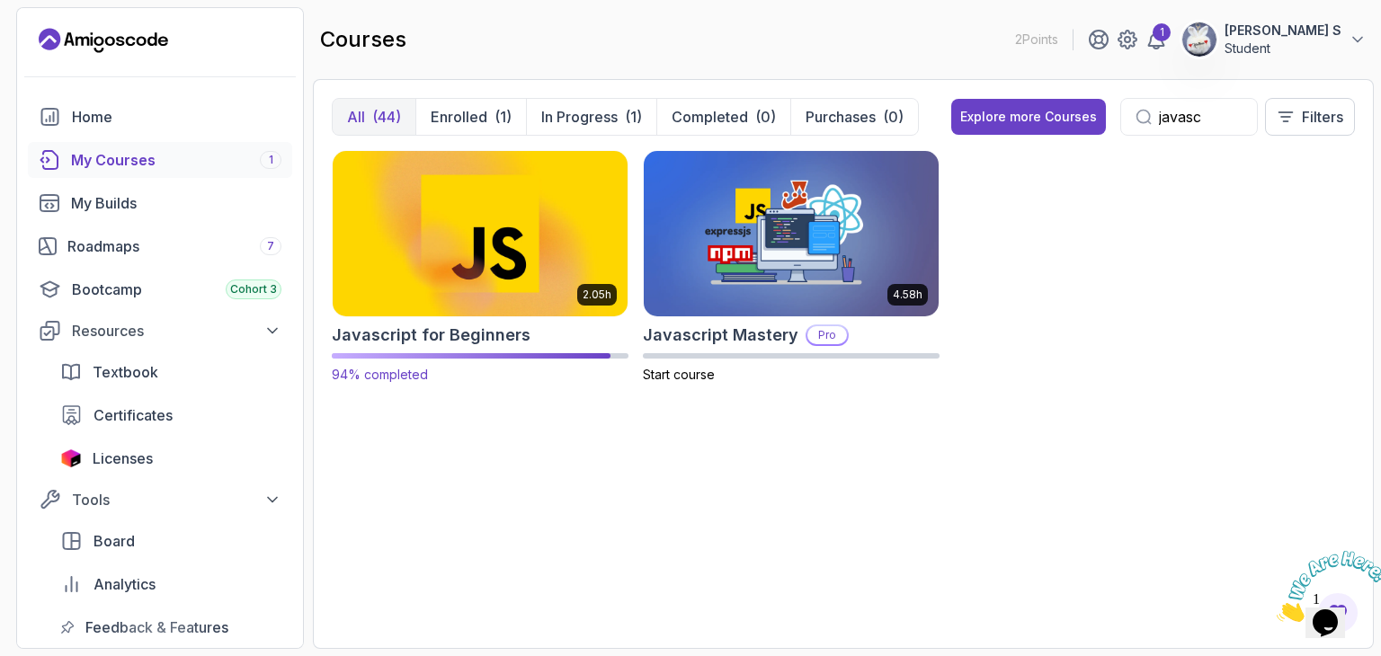
type input "javasc"
click at [510, 291] on img at bounding box center [479, 233] width 309 height 173
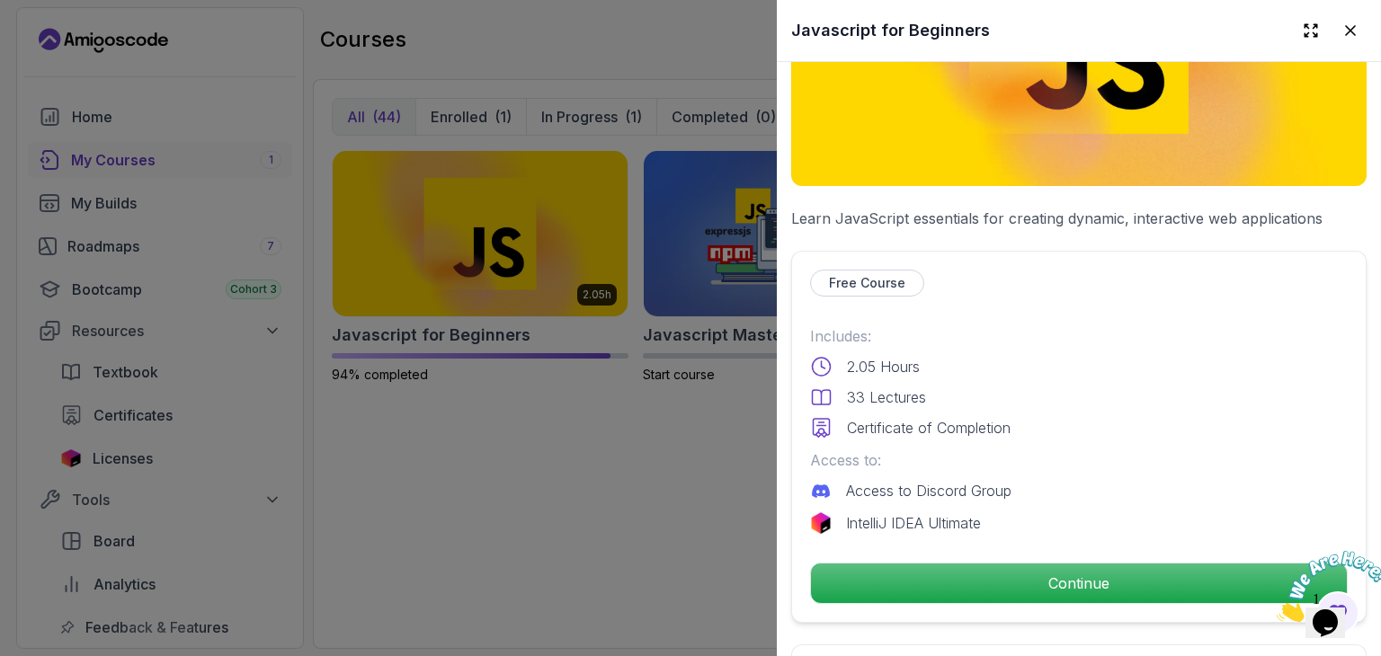
scroll to position [218, 0]
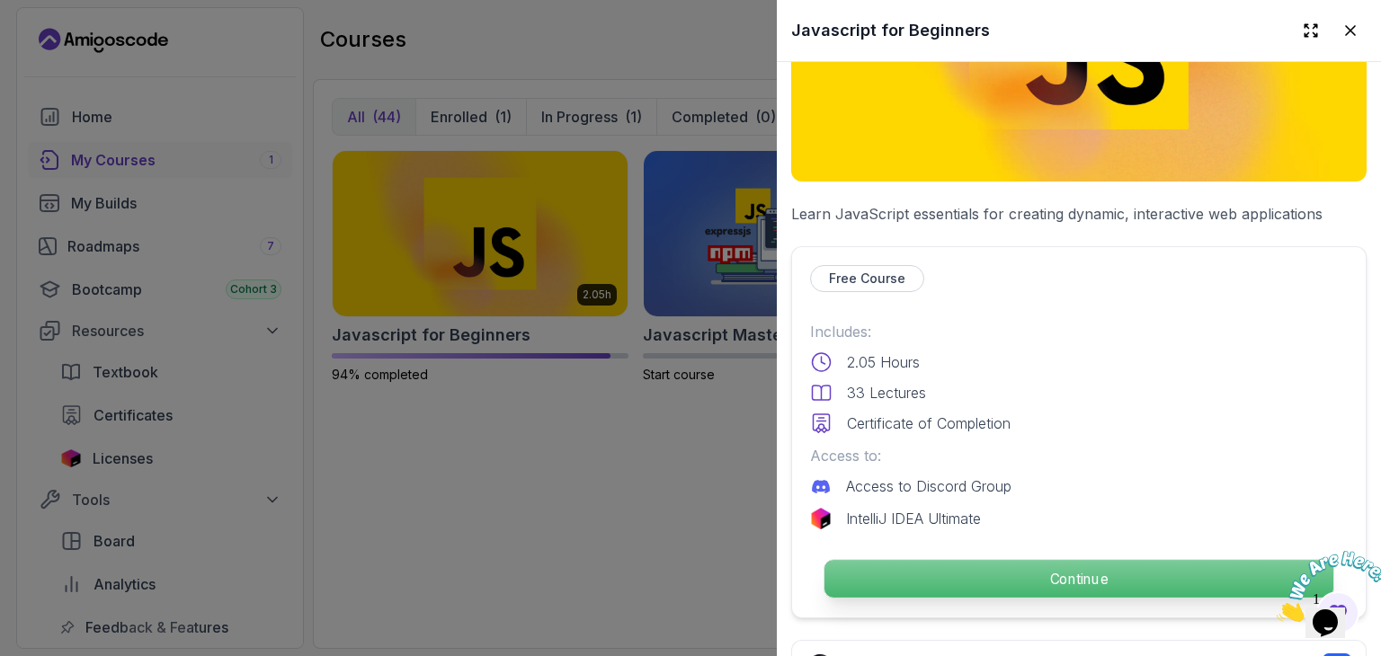
click at [1068, 560] on p "Continue" at bounding box center [1078, 579] width 509 height 38
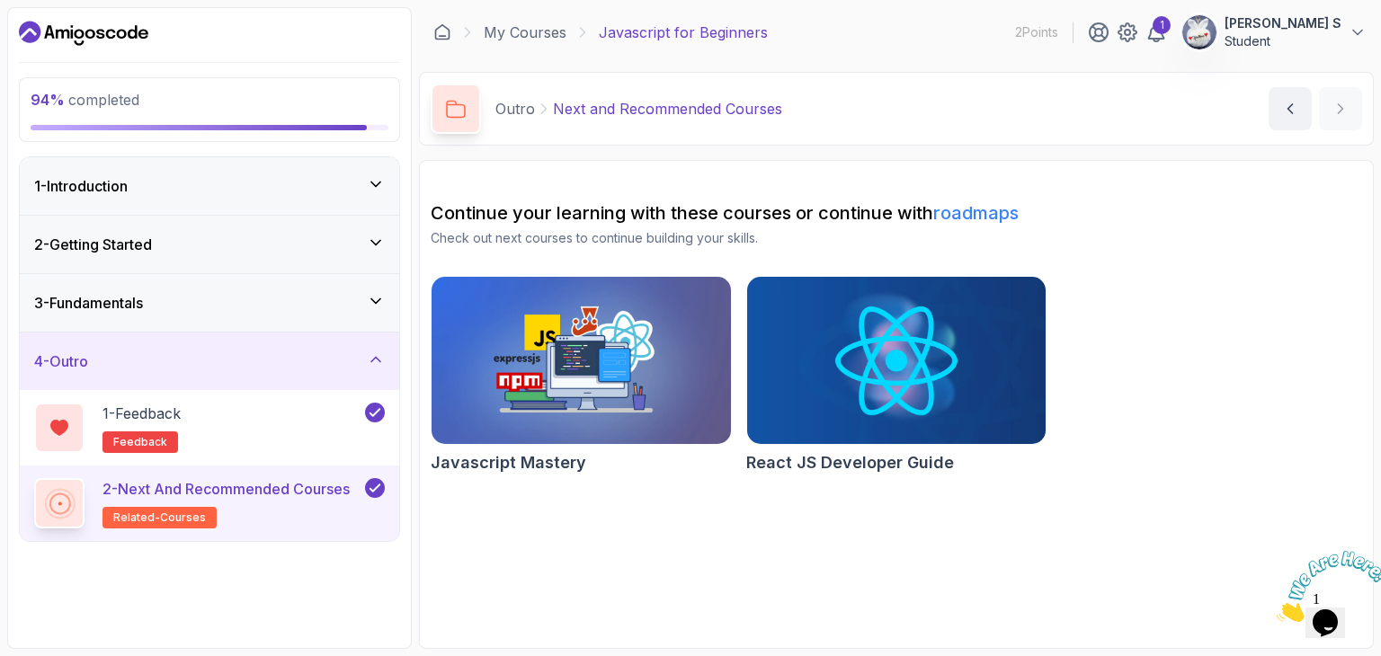
click at [347, 160] on div "1 - Introduction" at bounding box center [209, 186] width 379 height 58
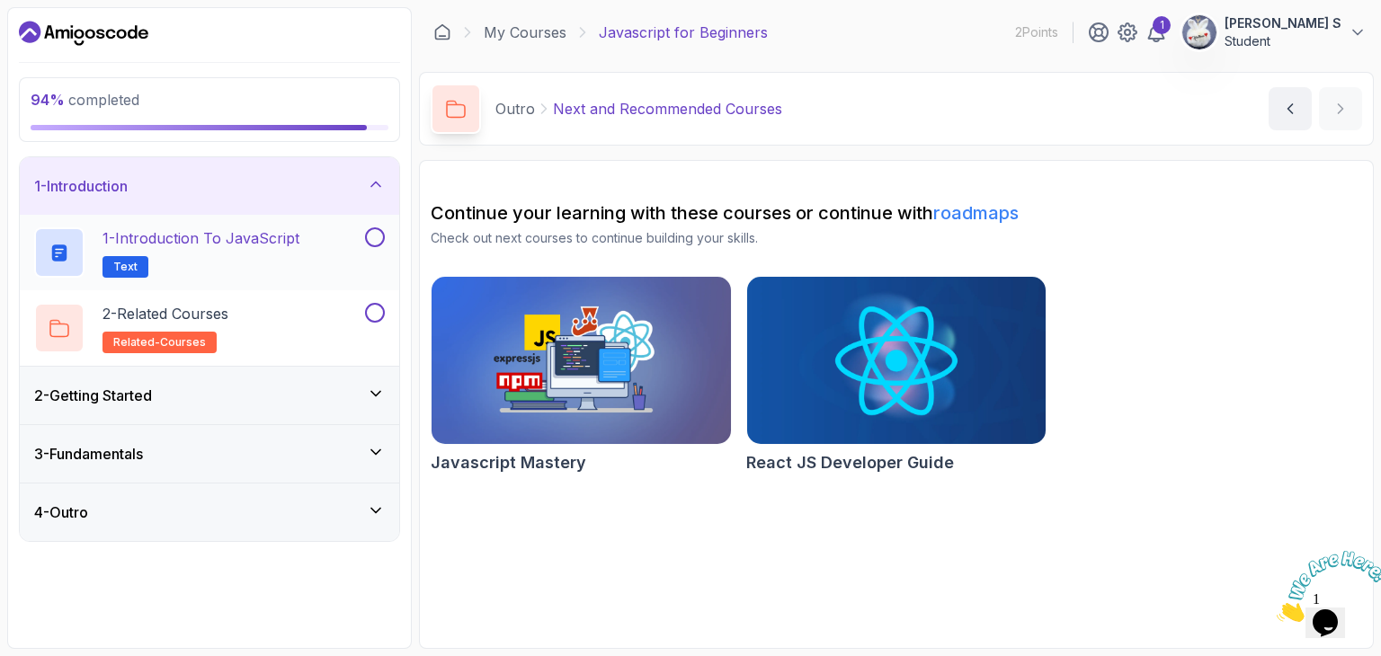
click at [378, 238] on button at bounding box center [375, 237] width 20 height 20
click at [374, 310] on button at bounding box center [375, 313] width 20 height 20
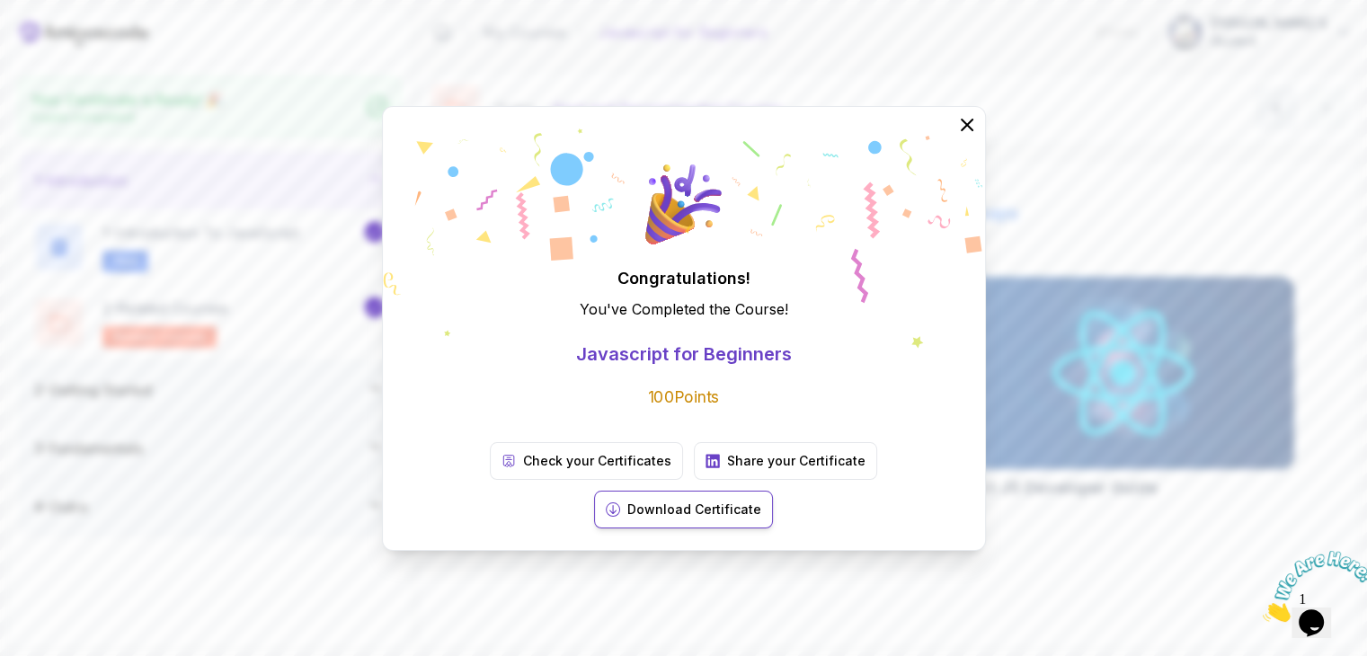
click at [761, 501] on p "Download Certificate" at bounding box center [694, 510] width 134 height 18
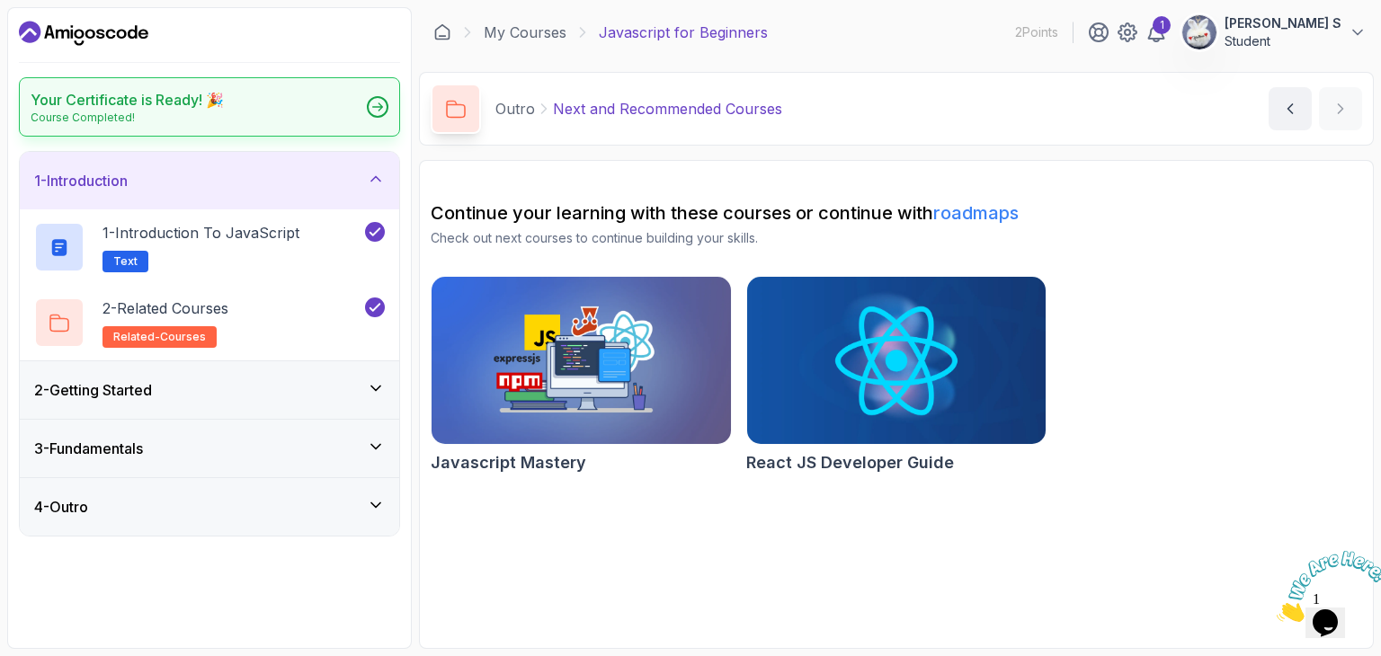
click at [378, 103] on icon at bounding box center [378, 106] width 10 height 7
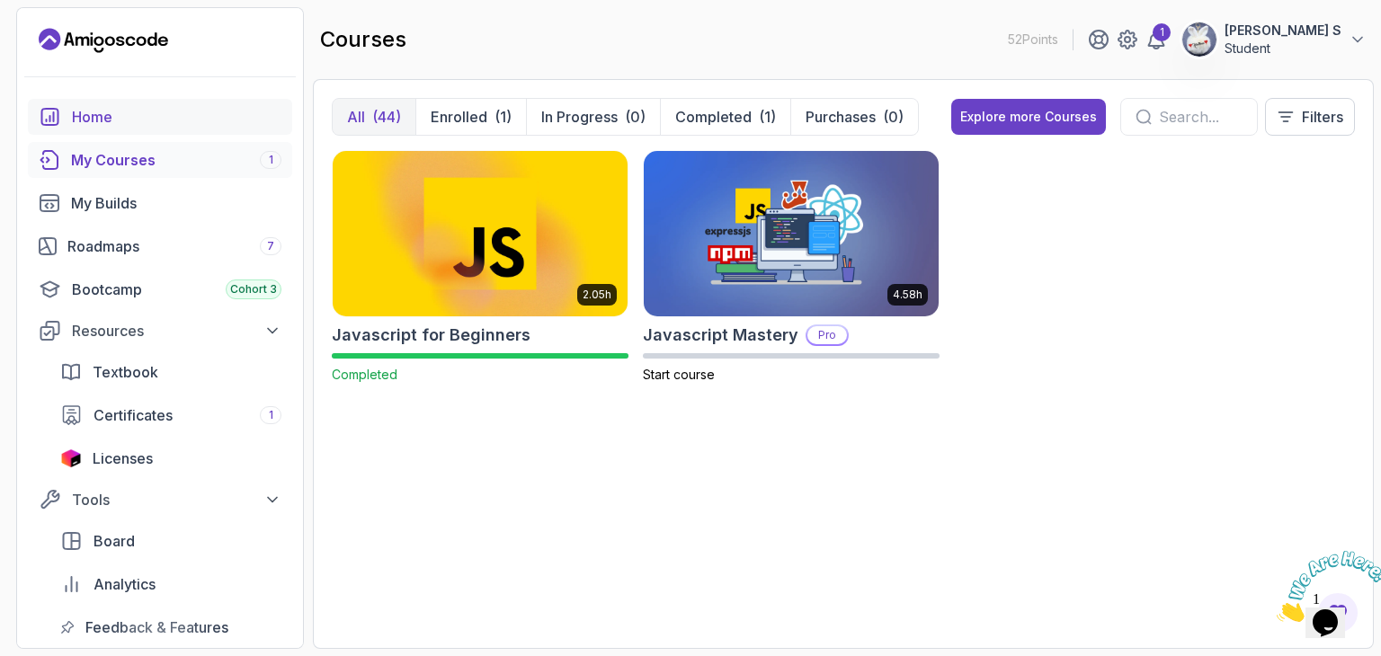
click at [151, 120] on div "Home" at bounding box center [176, 117] width 209 height 22
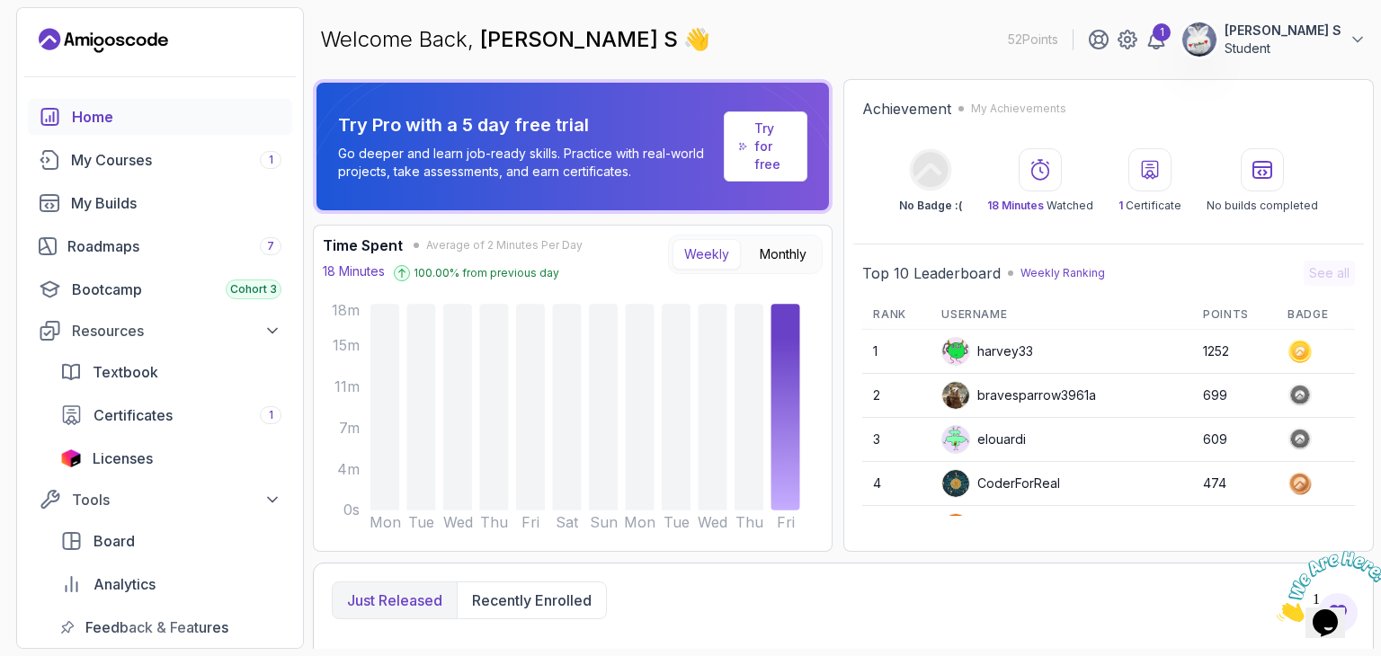
click at [1171, 182] on div at bounding box center [1149, 169] width 43 height 43
click at [1139, 174] on div at bounding box center [1149, 169] width 43 height 43
click at [1160, 200] on p "1 Certificate" at bounding box center [1149, 206] width 63 height 14
click at [1145, 163] on icon at bounding box center [1150, 170] width 22 height 22
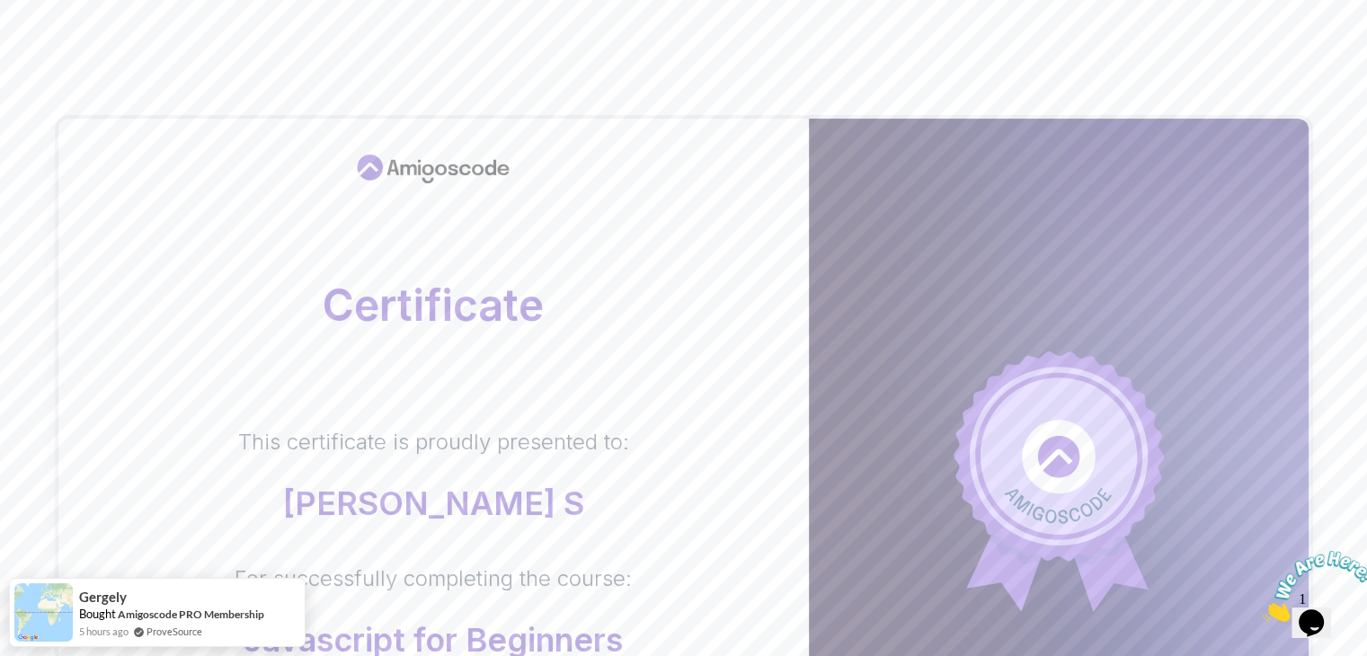
click at [944, 182] on body "Certificate This certificate is proudly presented to: Keerthana S For successfu…" at bounding box center [683, 569] width 1367 height 1138
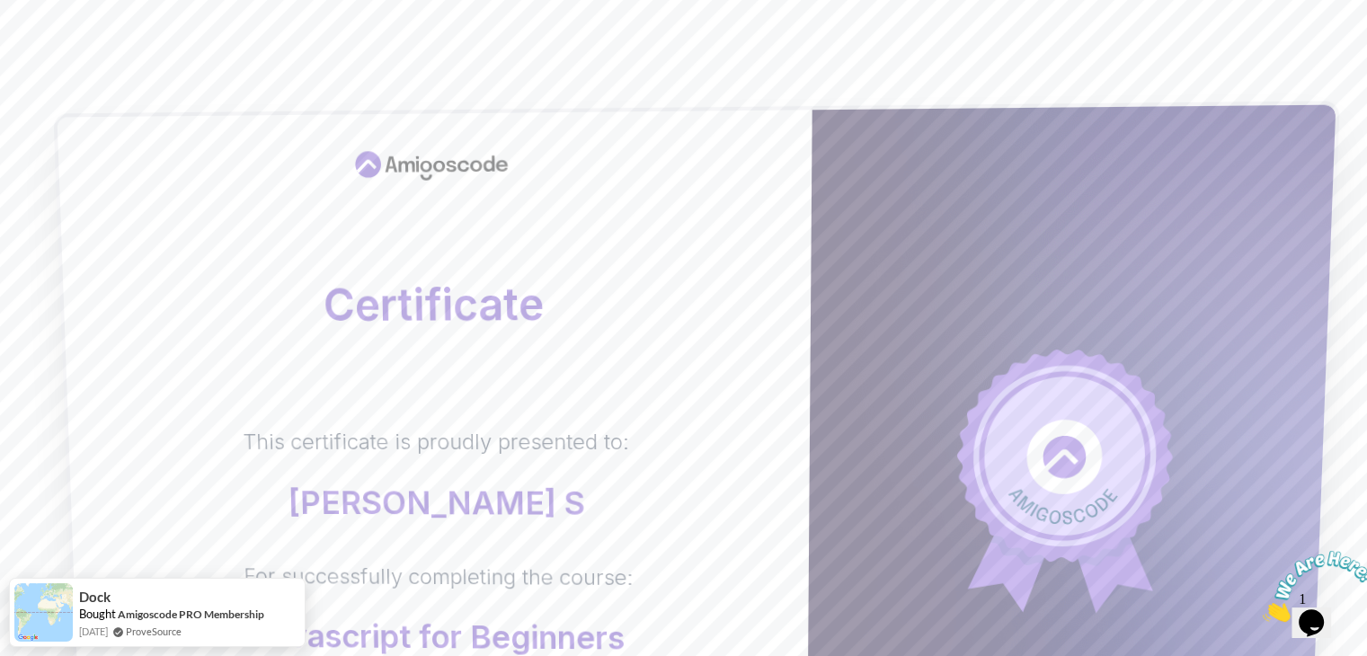
click at [648, 411] on div "Certificate This certificate is proudly presented to: Keerthana S For successfu…" at bounding box center [434, 474] width 755 height 728
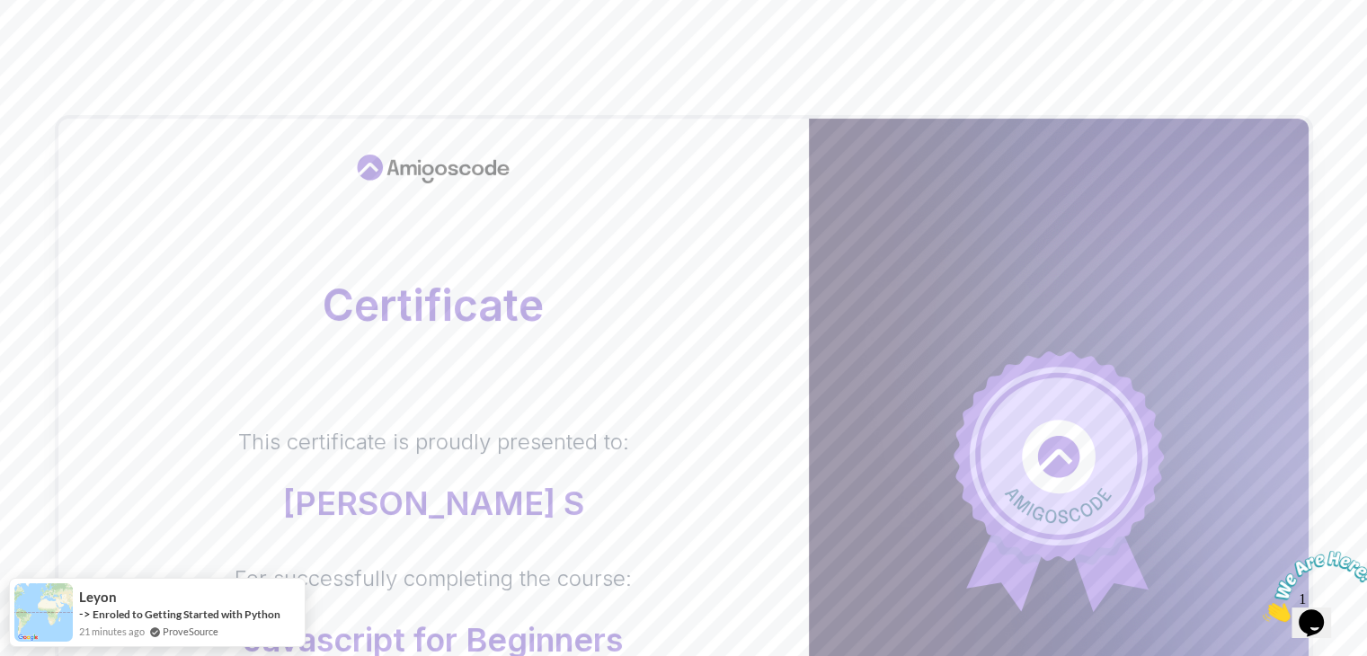
click at [946, 182] on body "Certificate This certificate is proudly presented to: Keerthana S For successfu…" at bounding box center [683, 569] width 1367 height 1138
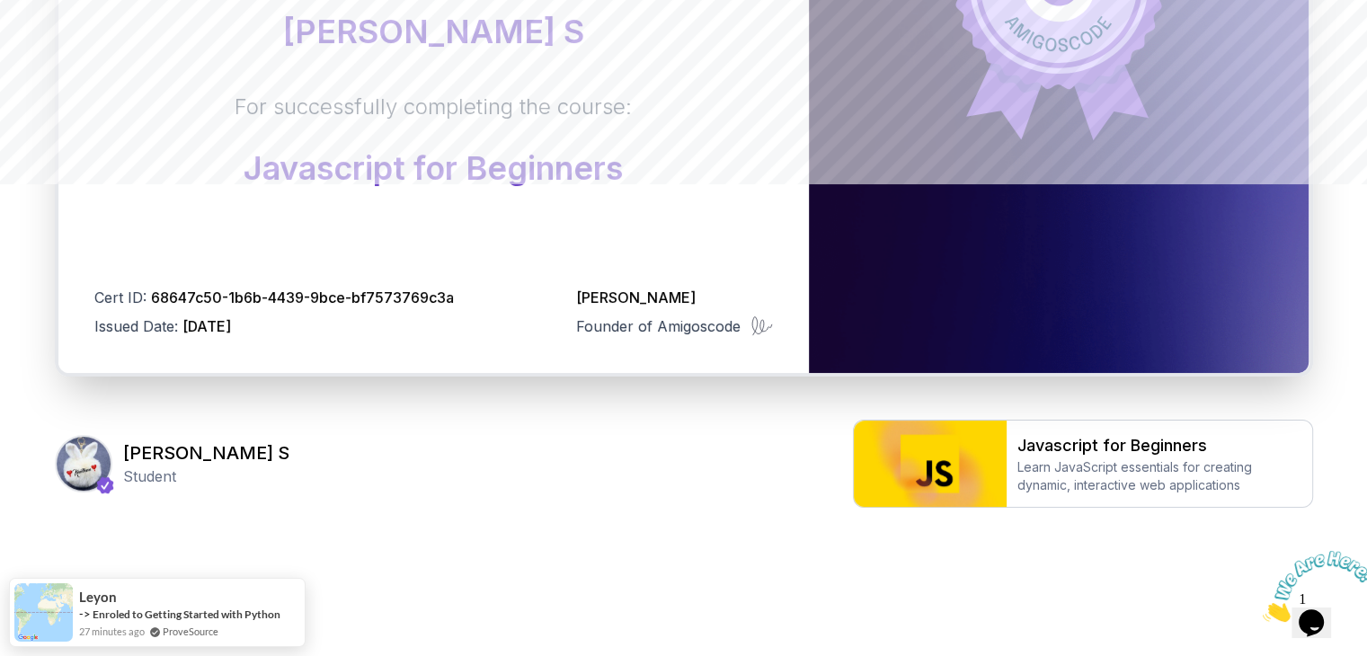
scroll to position [482, 0]
